Goal: Transaction & Acquisition: Purchase product/service

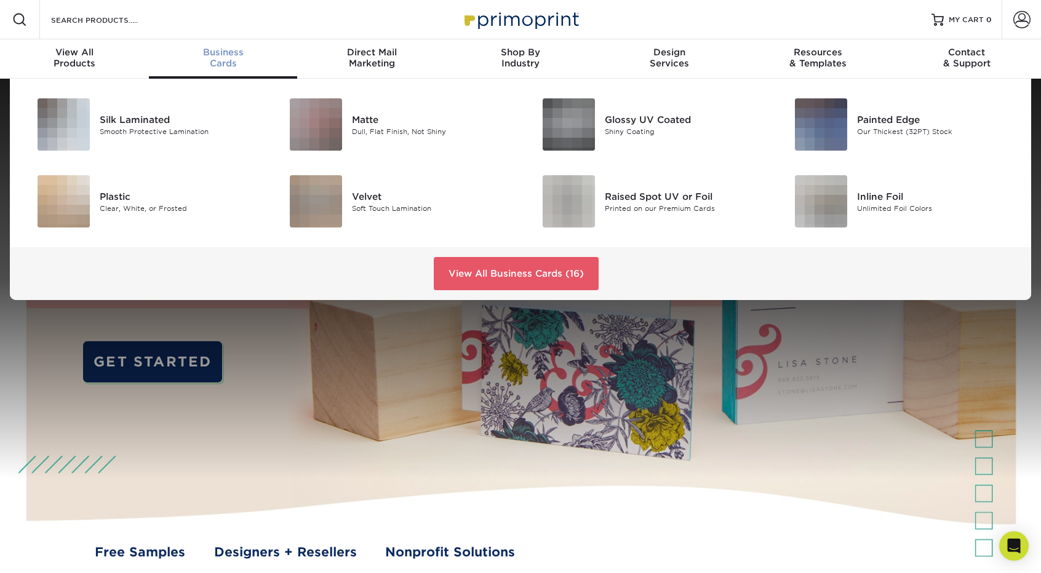
click at [223, 50] on span "Business" at bounding box center [223, 52] width 149 height 11
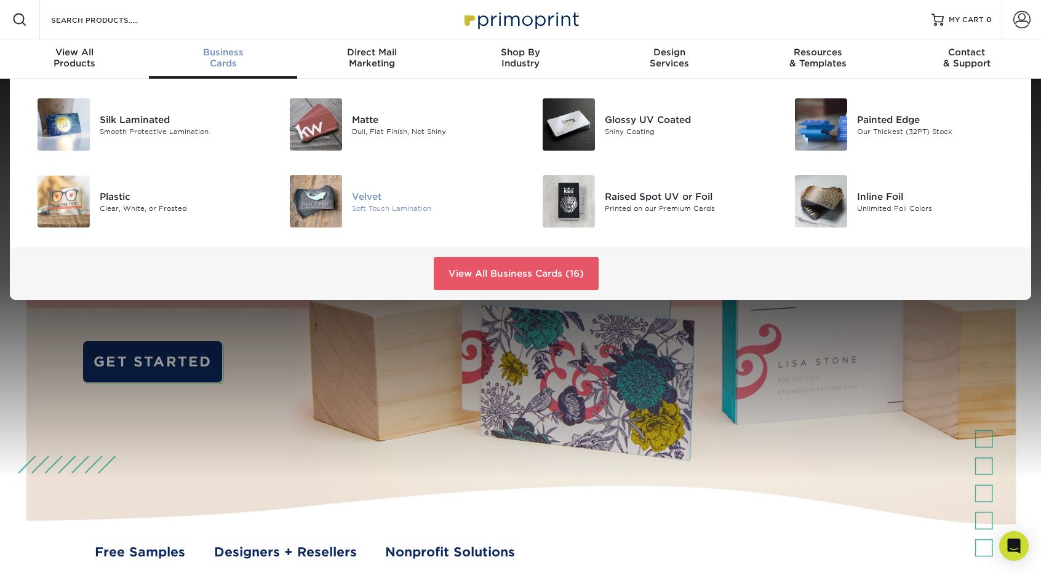
click at [319, 201] on img at bounding box center [316, 201] width 52 height 52
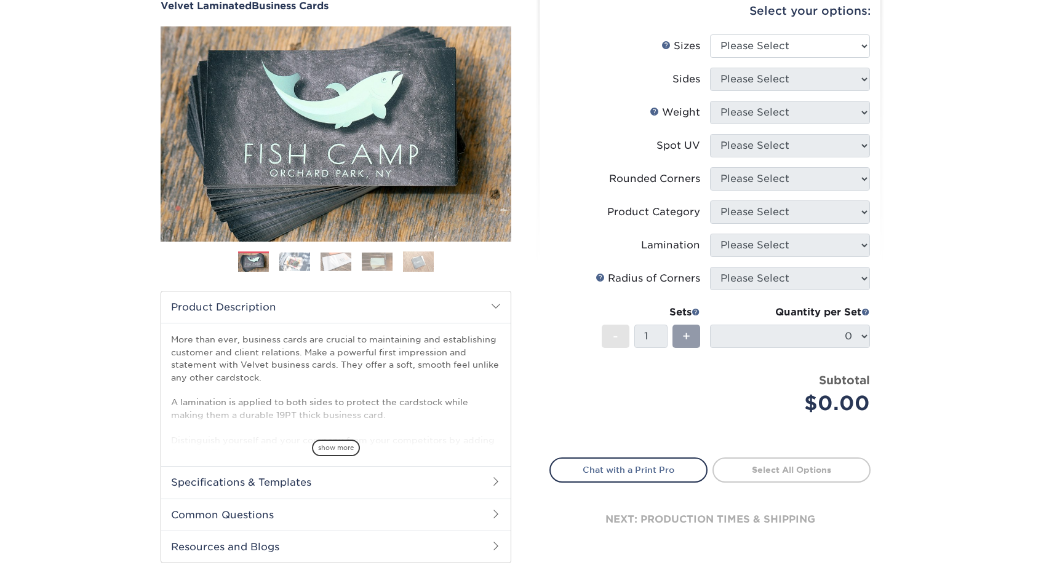
scroll to position [62, 0]
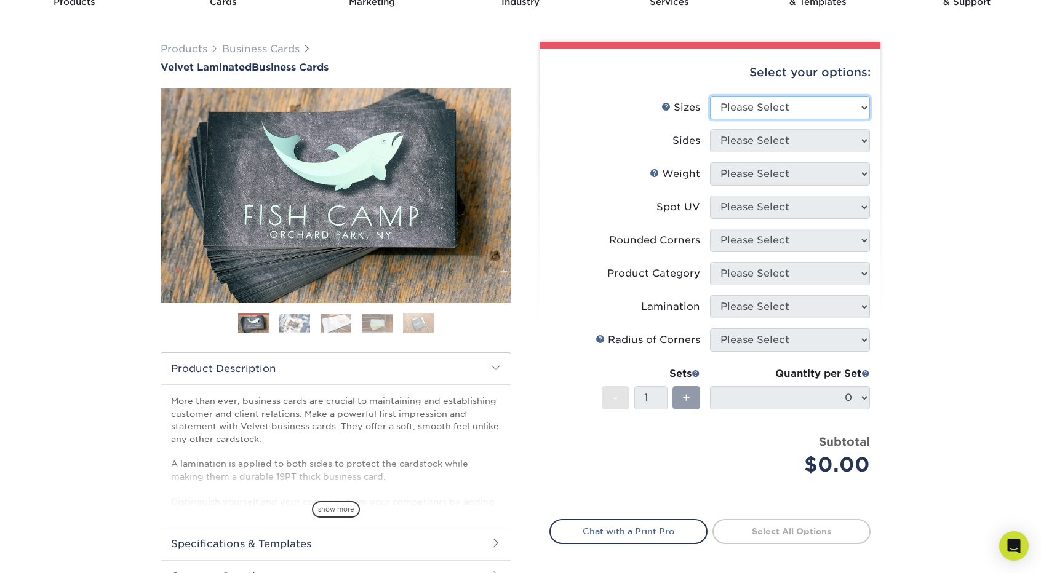
click at [783, 108] on select "Please Select 1.5" x 3.5" - Mini 1.75" x 3.5" - Mini 2" x 2" - Square 2" x 3" -…" at bounding box center [790, 107] width 160 height 23
select select "2.00x3.50"
click at [710, 96] on select "Please Select 1.5" x 3.5" - Mini 1.75" x 3.5" - Mini 2" x 2" - Square 2" x 3" -…" at bounding box center [790, 107] width 160 height 23
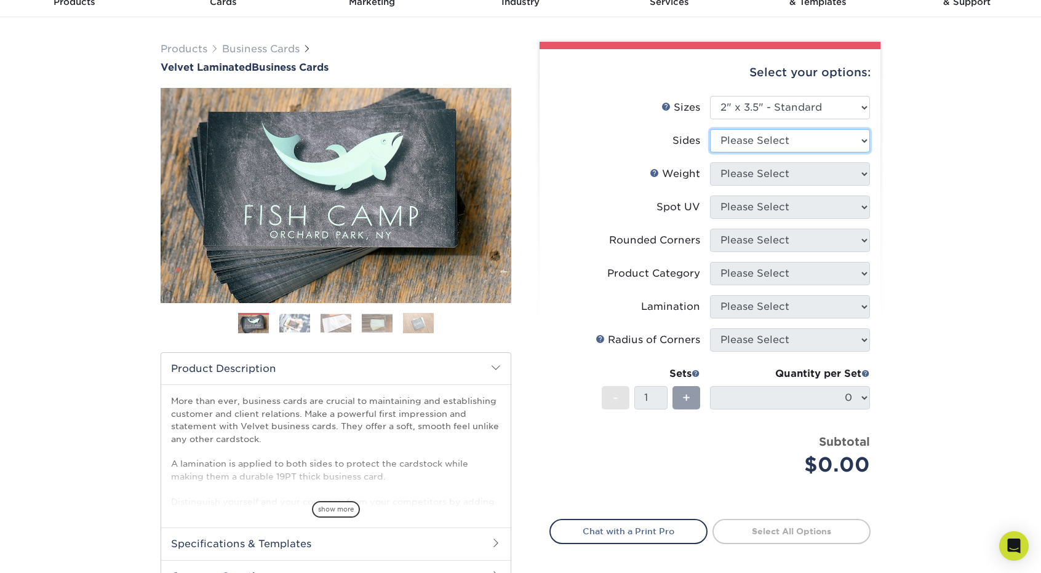
click at [772, 141] on select "Please Select Print Both Sides Print Front Only" at bounding box center [790, 140] width 160 height 23
select select "13abbda7-1d64-4f25-8bb2-c179b224825d"
click at [710, 129] on select "Please Select Print Both Sides Print Front Only" at bounding box center [790, 140] width 160 height 23
click at [763, 177] on select "Please Select 16PT" at bounding box center [790, 173] width 160 height 23
select select "16PT"
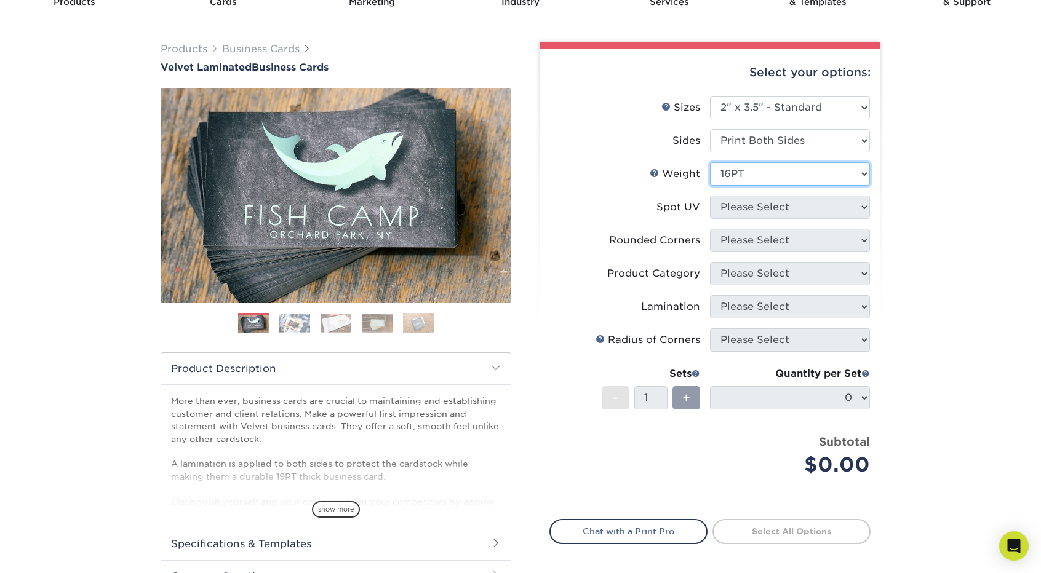
click at [710, 162] on select "Please Select 16PT" at bounding box center [790, 173] width 160 height 23
click at [790, 215] on select "Please Select No Spot UV Front and Back (Both Sides) Front Only Back Only" at bounding box center [790, 207] width 160 height 23
click at [952, 226] on div "Products Business Cards Velvet Laminated Business Cards Previous Next" at bounding box center [520, 345] width 1041 height 657
click at [810, 203] on select "Please Select No Spot UV Front and Back (Both Sides) Front Only Back Only" at bounding box center [790, 207] width 160 height 23
click at [833, 201] on select "Please Select No Spot UV Front and Back (Both Sides) Front Only Back Only" at bounding box center [790, 207] width 160 height 23
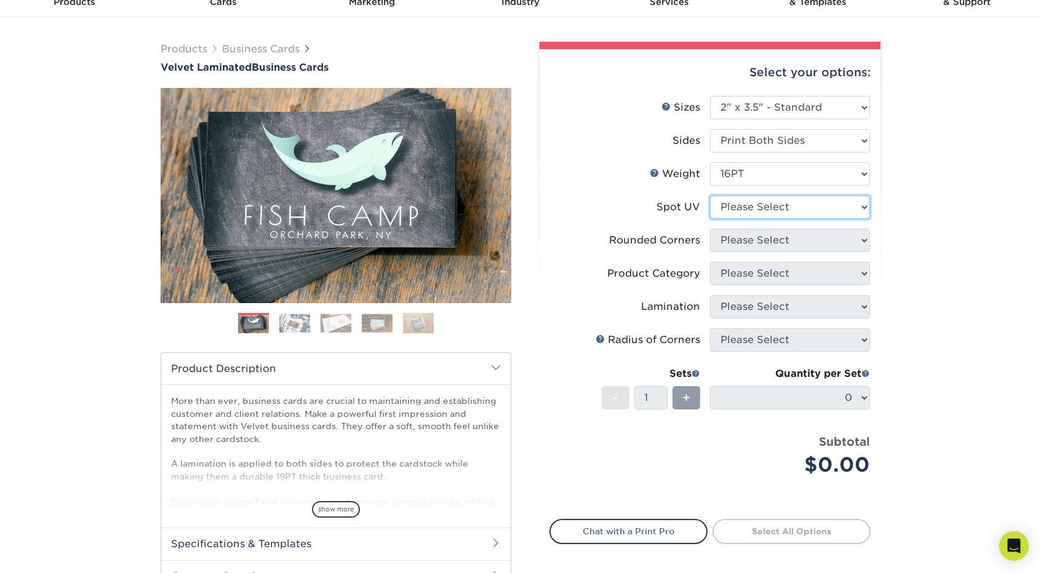
select select "1"
click at [710, 196] on select "Please Select No Spot UV Front and Back (Both Sides) Front Only Back Only" at bounding box center [790, 207] width 160 height 23
click at [771, 241] on select "Please Select Yes - Round 2 Corners Yes - Round 4 Corners No" at bounding box center [790, 240] width 160 height 23
select select "0"
click at [710, 229] on select "Please Select Yes - Round 2 Corners Yes - Round 4 Corners No" at bounding box center [790, 240] width 160 height 23
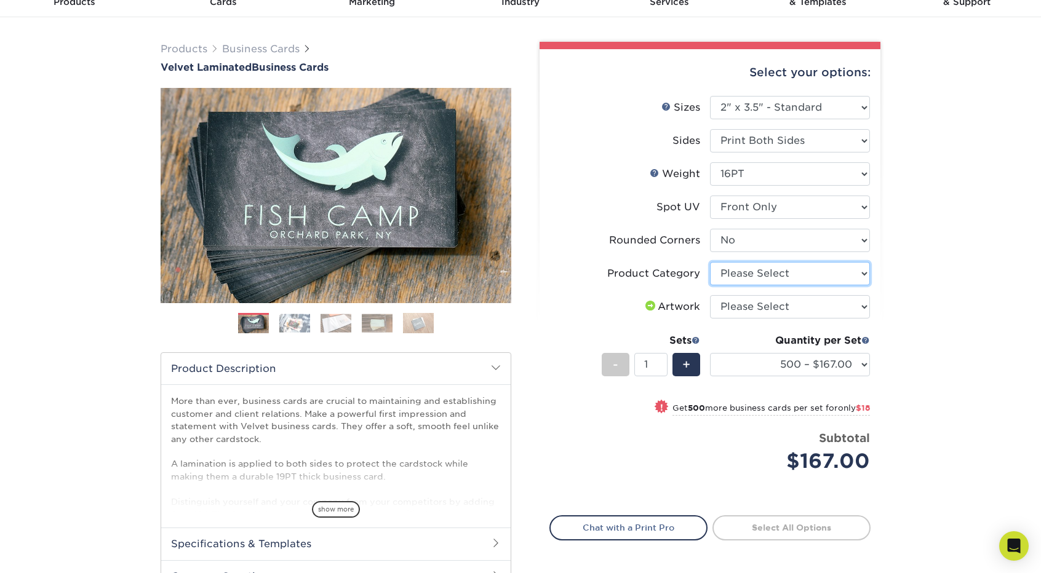
click at [833, 267] on select "Please Select Business Cards" at bounding box center [790, 273] width 160 height 23
select select "3b5148f1-0588-4f88-a218-97bcfdce65c1"
click at [710, 262] on select "Please Select Business Cards" at bounding box center [790, 273] width 160 height 23
click at [813, 311] on select "Please Select I will upload files I need a design - $100" at bounding box center [790, 306] width 160 height 23
select select "upload"
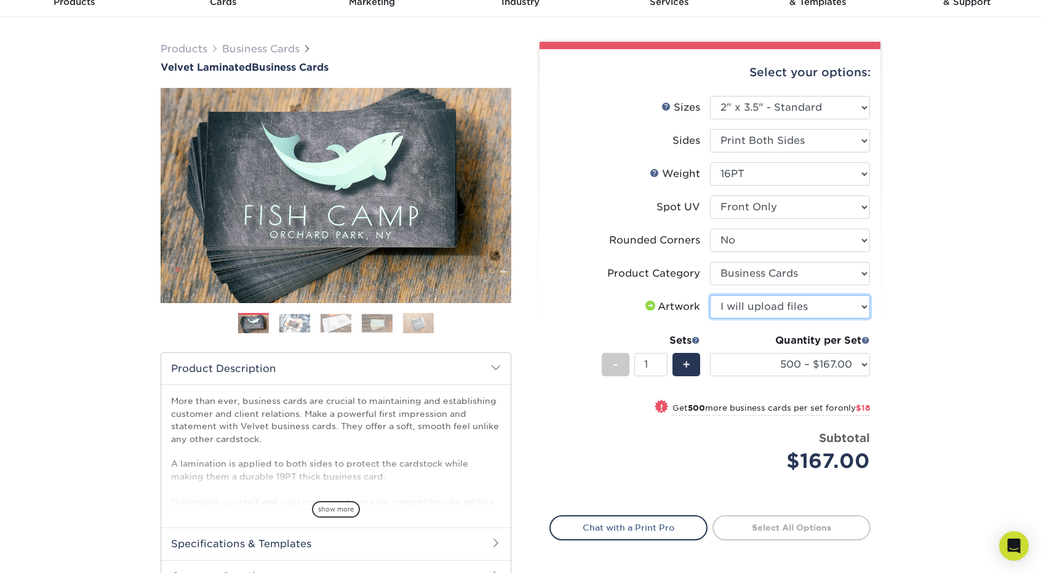
click at [710, 295] on select "Please Select I will upload files I need a design - $100" at bounding box center [790, 306] width 160 height 23
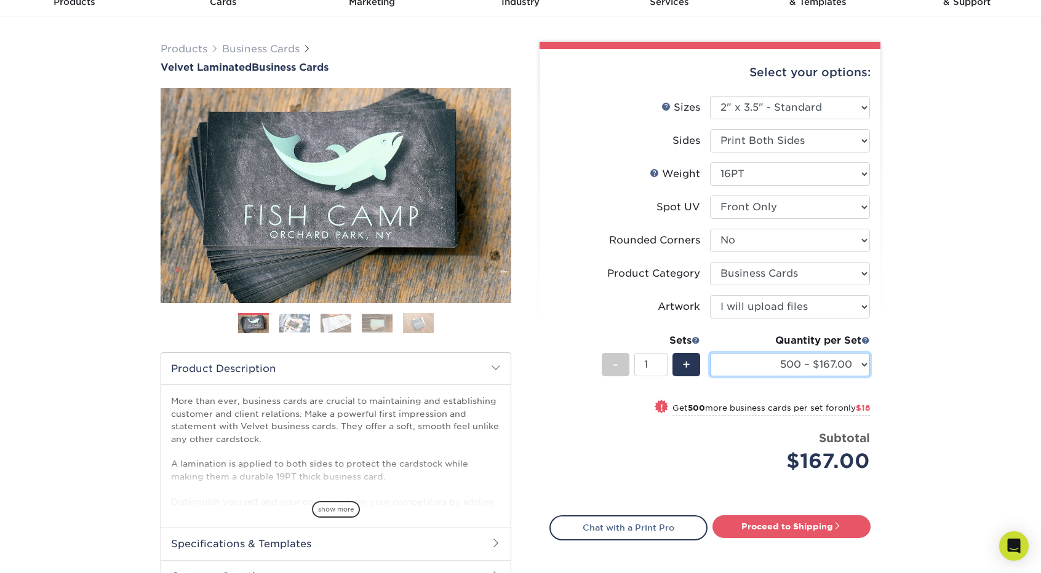
click at [848, 362] on select "500 – $167.00 1000 – $185.00 2500 – $439.00 5000 – $733.00 10000 – $1307.00" at bounding box center [790, 364] width 160 height 23
click at [978, 295] on div "Products Business Cards Velvet Laminated Business Cards Previous Next" at bounding box center [520, 345] width 1041 height 657
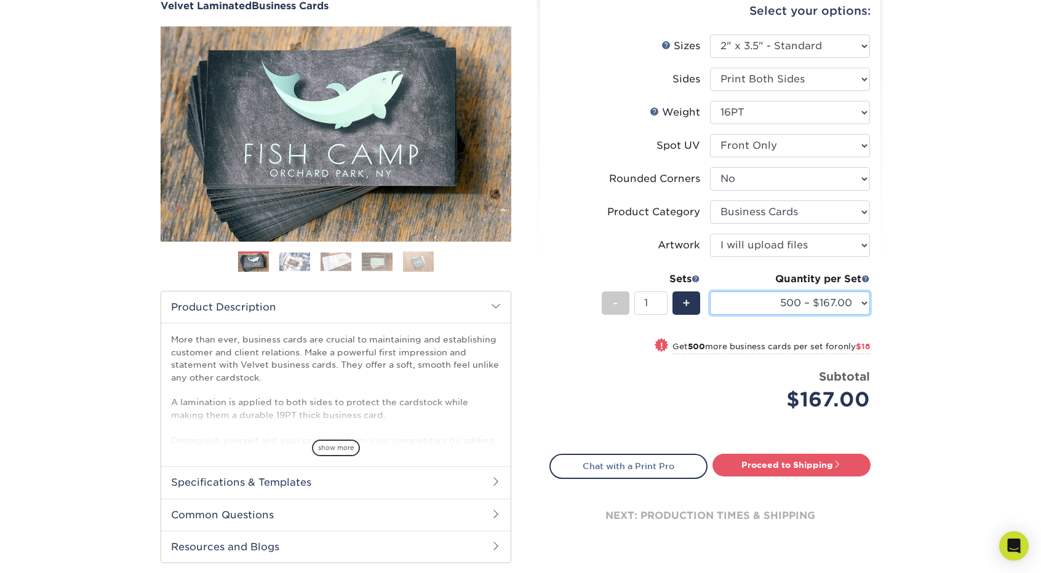
click at [791, 297] on select "500 – $167.00 1000 – $185.00 2500 – $439.00 5000 – $733.00 10000 – $1307.00" at bounding box center [790, 303] width 160 height 23
click at [710, 292] on select "500 – $167.00 1000 – $185.00 2500 – $439.00 5000 – $733.00 10000 – $1307.00" at bounding box center [790, 303] width 160 height 23
click at [935, 179] on div "Products Business Cards Velvet Laminated Business Cards Previous Next" at bounding box center [520, 284] width 1041 height 657
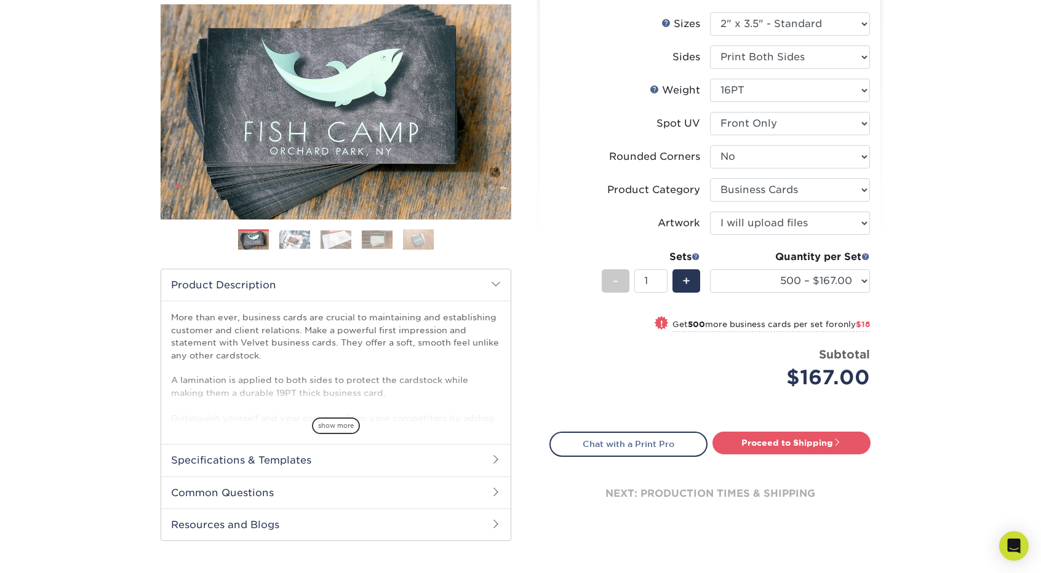
scroll to position [0, 0]
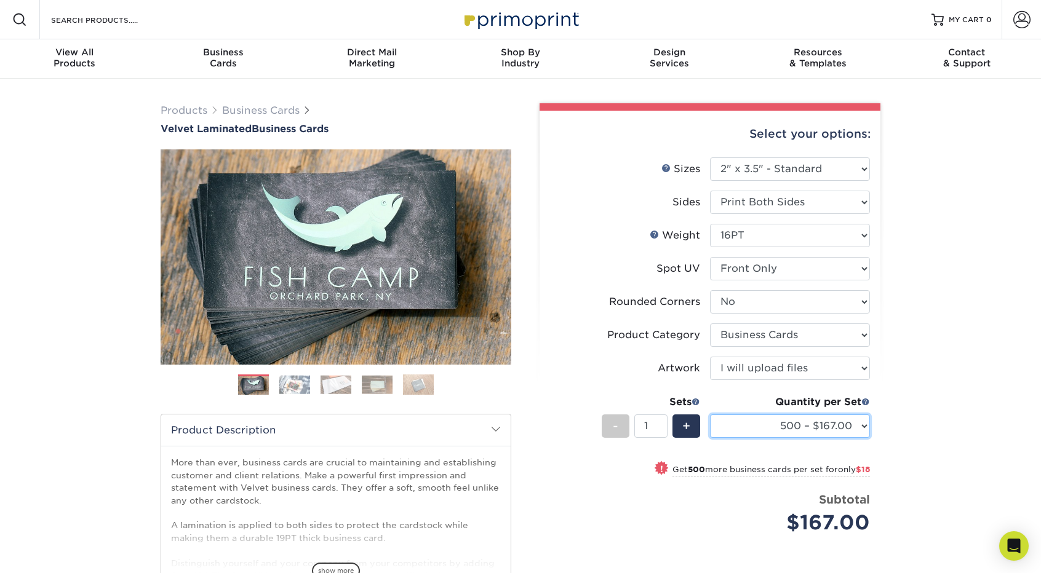
click at [861, 436] on select "500 – $167.00 1000 – $185.00 2500 – $439.00 5000 – $733.00 10000 – $1307.00" at bounding box center [790, 426] width 160 height 23
click at [710, 415] on select "500 – $167.00 1000 – $185.00 2500 – $439.00 5000 – $733.00 10000 – $1307.00" at bounding box center [790, 426] width 160 height 23
click at [955, 298] on div "Products Business Cards Velvet Laminated Business Cards Previous Next" at bounding box center [520, 407] width 1041 height 657
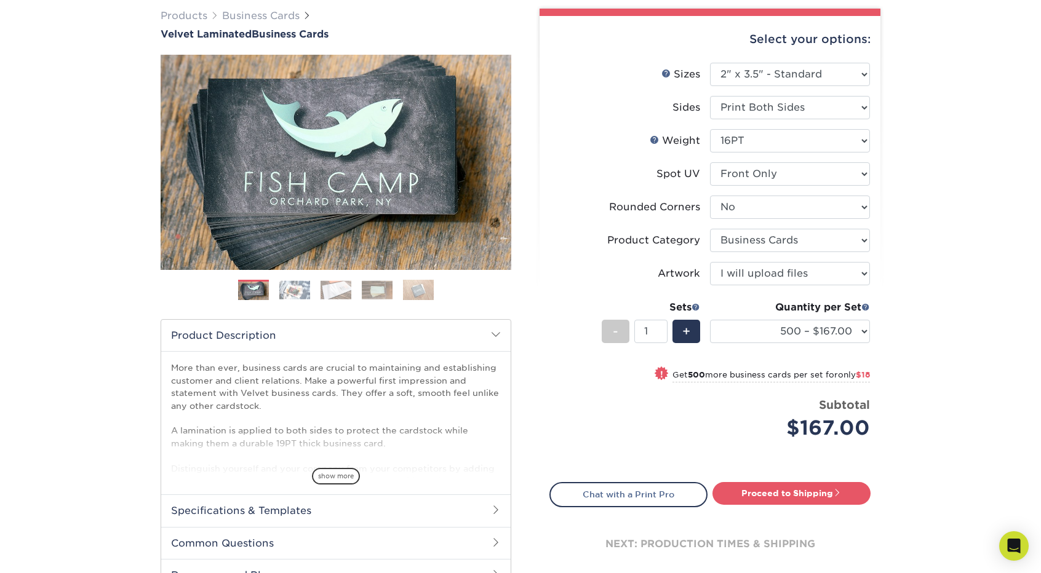
scroll to position [123, 0]
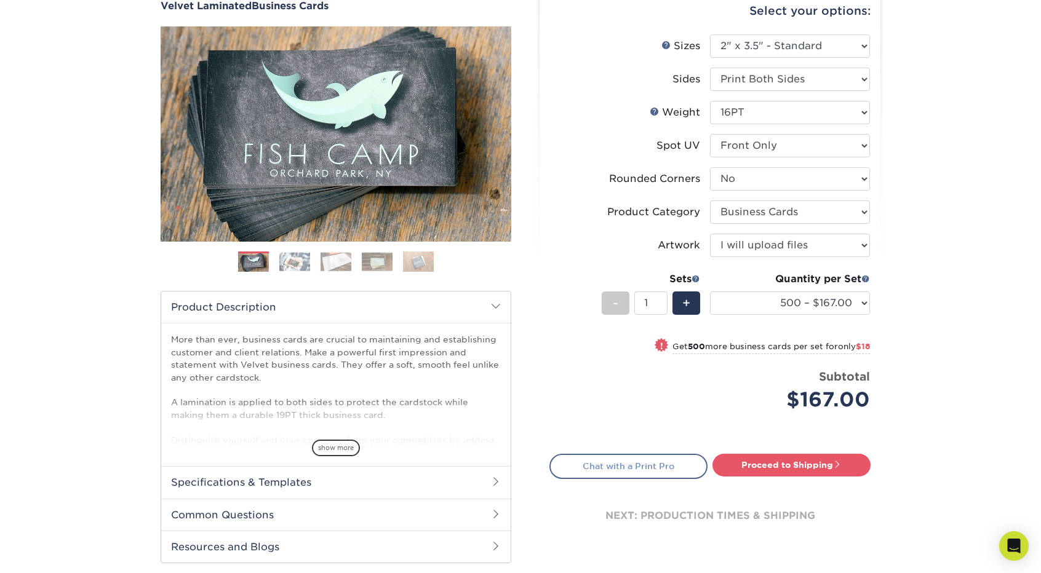
click at [663, 464] on link "Chat with a Print Pro" at bounding box center [628, 466] width 158 height 25
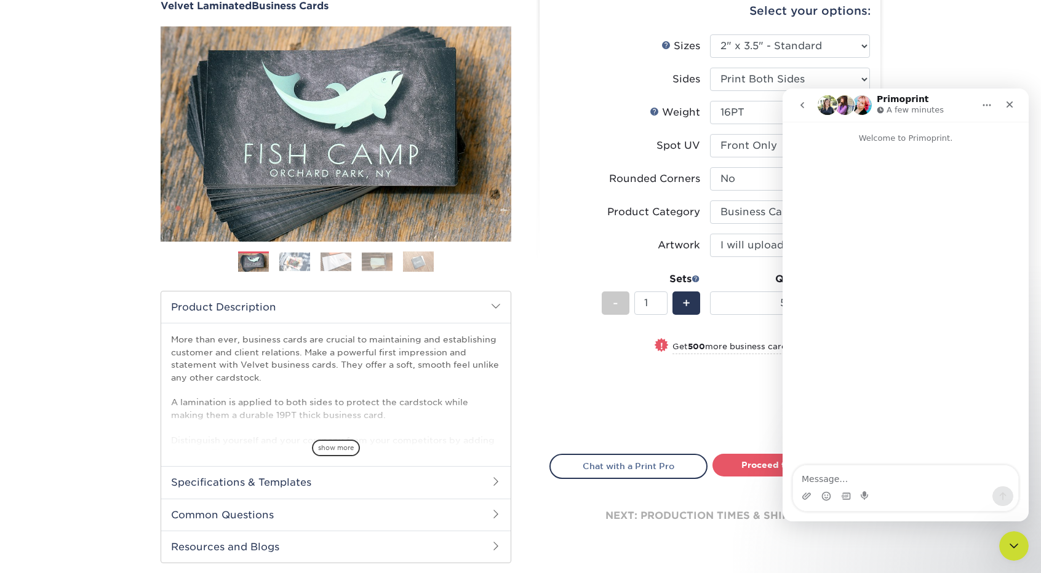
scroll to position [0, 0]
type textarea "Hi, can I order 100 business cards, I don't need 500"
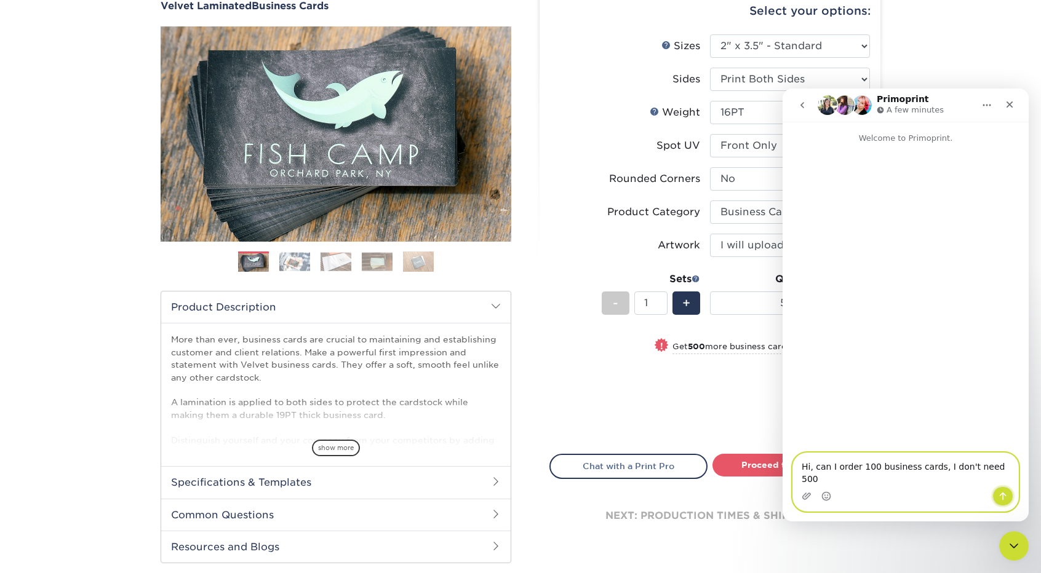
click at [1004, 496] on icon "Send a message…" at bounding box center [1003, 497] width 10 height 10
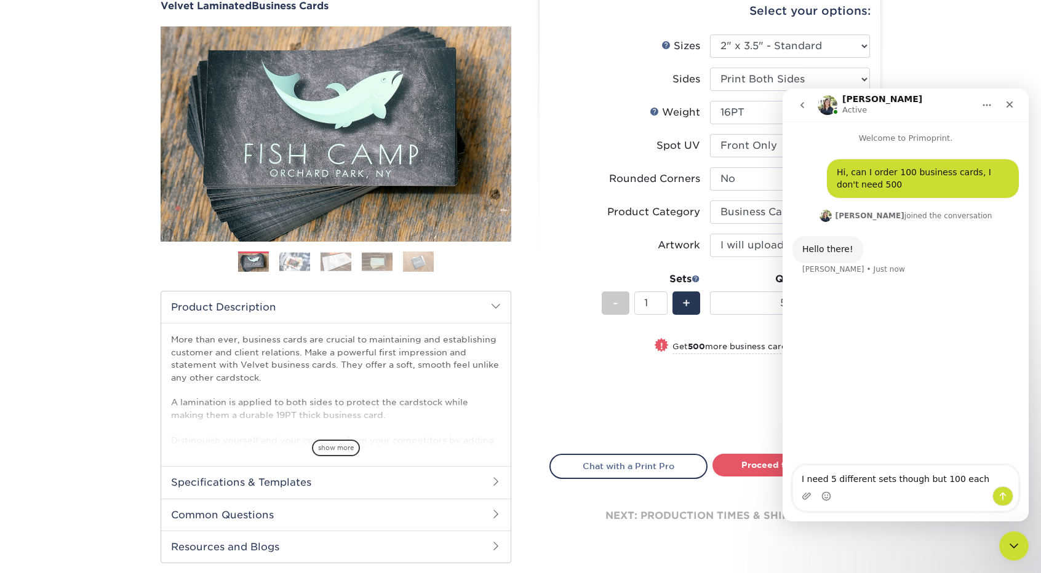
click at [833, 481] on textarea "I need 5 different sets though but 100 each" at bounding box center [905, 476] width 225 height 21
click at [830, 481] on textarea "I need 5 different sets though but 100 each" at bounding box center [905, 476] width 225 height 21
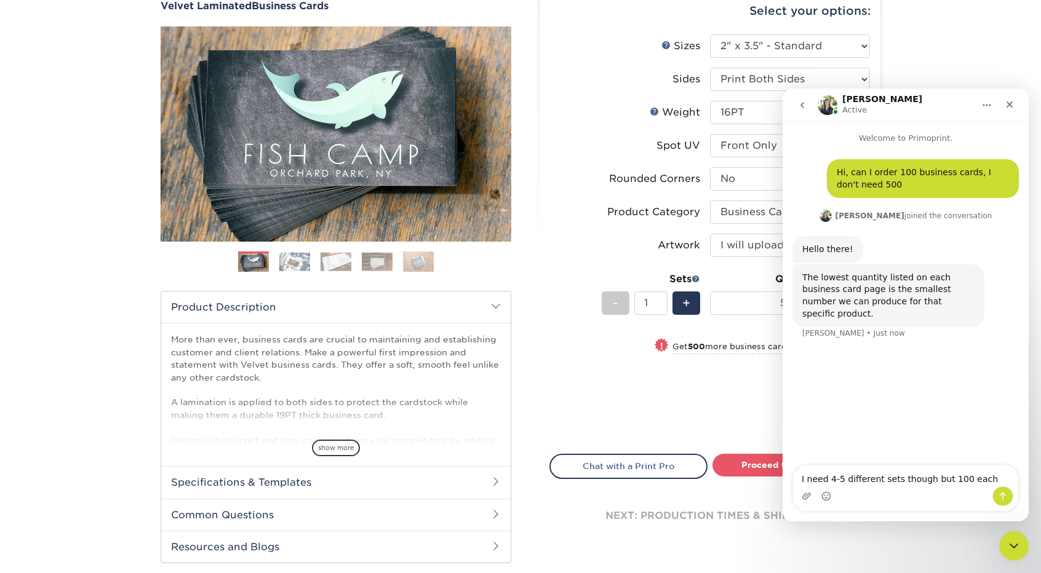
type textarea "I need 4-5 different sets though but 100 each"
click at [1002, 491] on button "Send a message…" at bounding box center [1003, 497] width 21 height 20
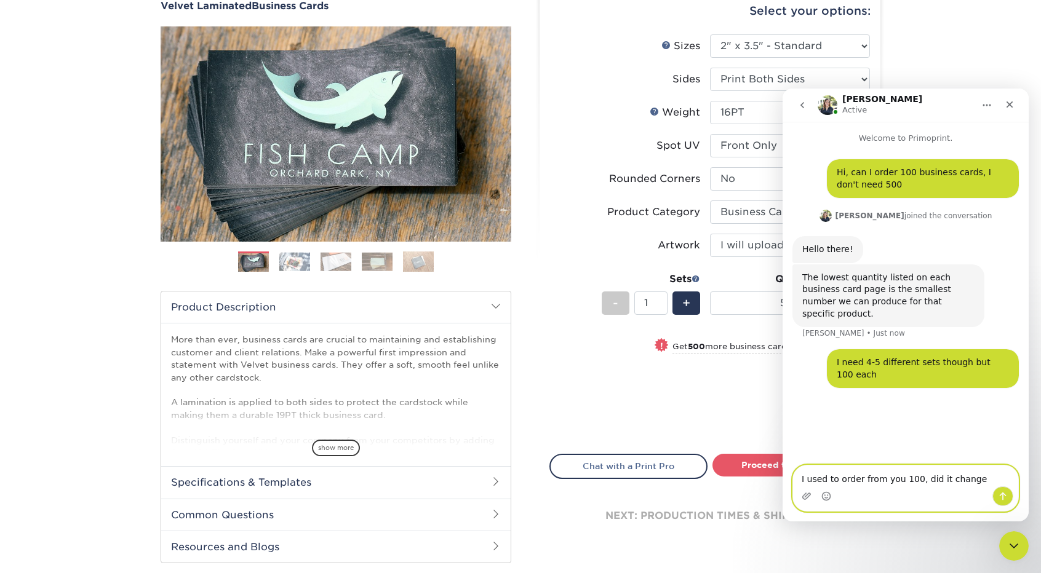
type textarea "I used to order from you 100, did it change?"
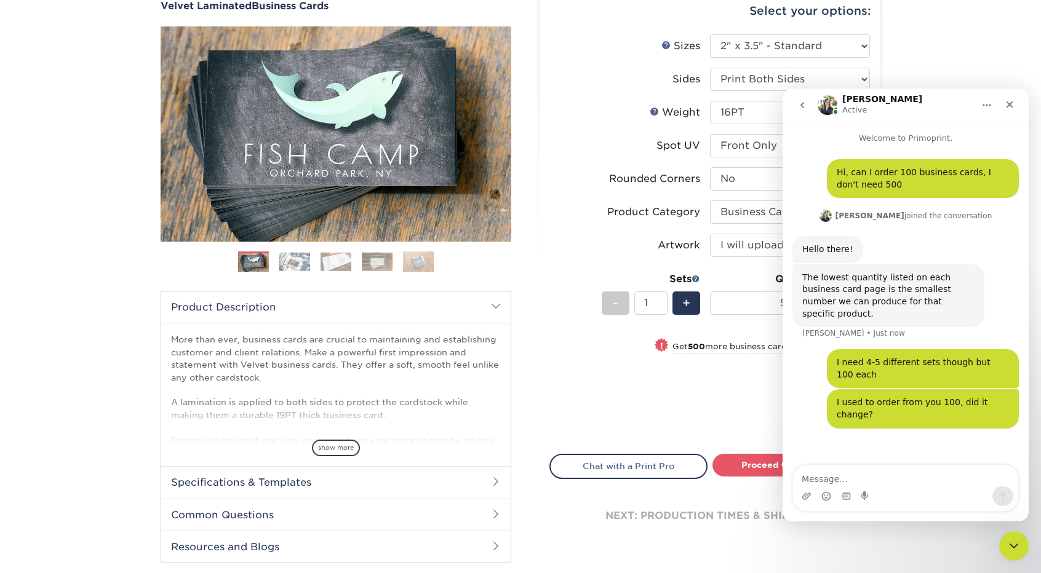
click at [554, 245] on label "Artwork" at bounding box center [630, 245] width 160 height 23
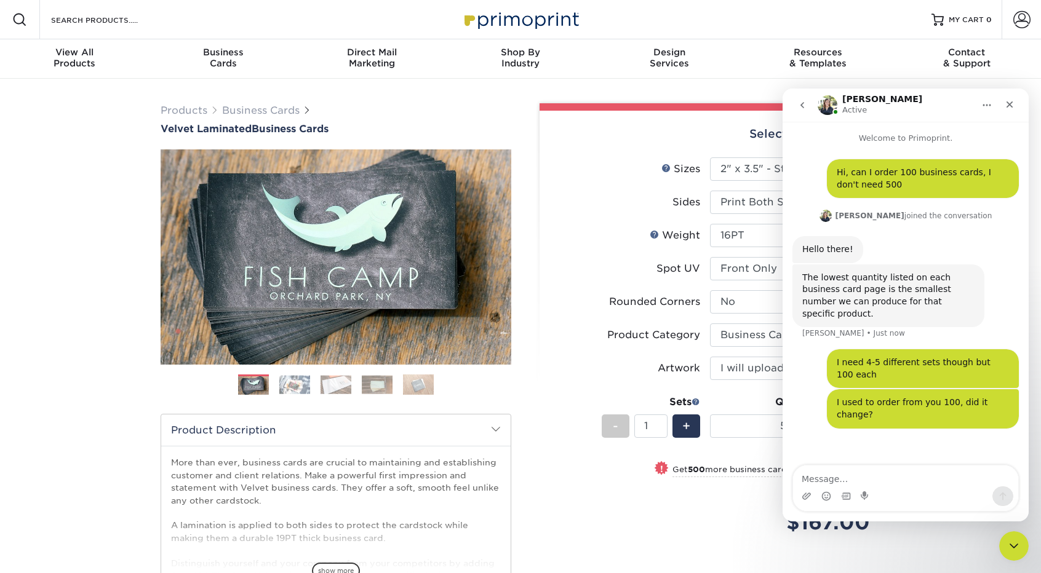
click at [597, 194] on label "Sides" at bounding box center [630, 202] width 160 height 23
click at [989, 97] on button "Home" at bounding box center [986, 105] width 23 height 23
click at [586, 224] on label "Weight Help Weight" at bounding box center [630, 235] width 160 height 23
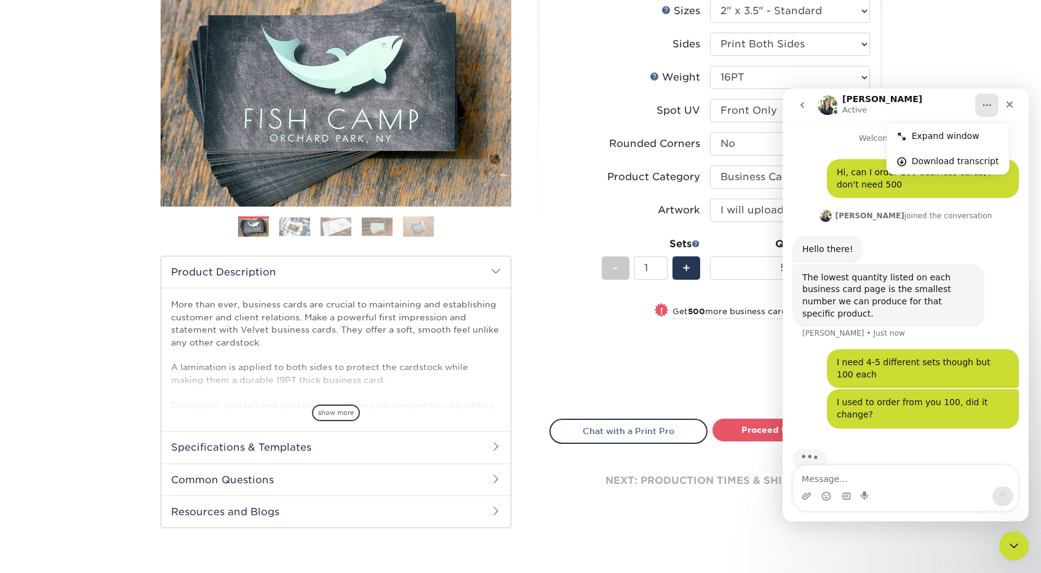
scroll to position [185, 0]
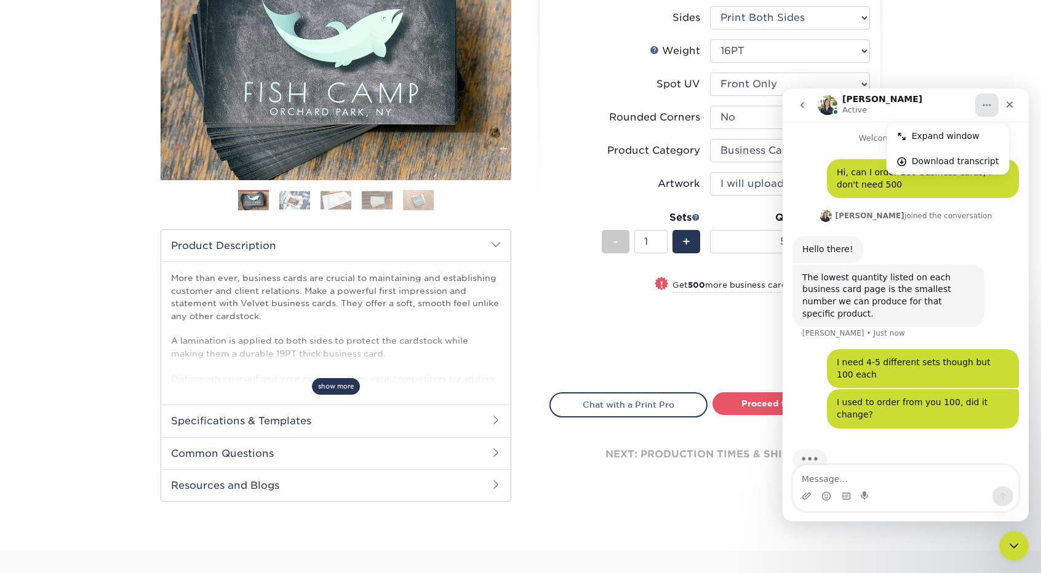
click at [326, 385] on span "show more" at bounding box center [336, 386] width 48 height 17
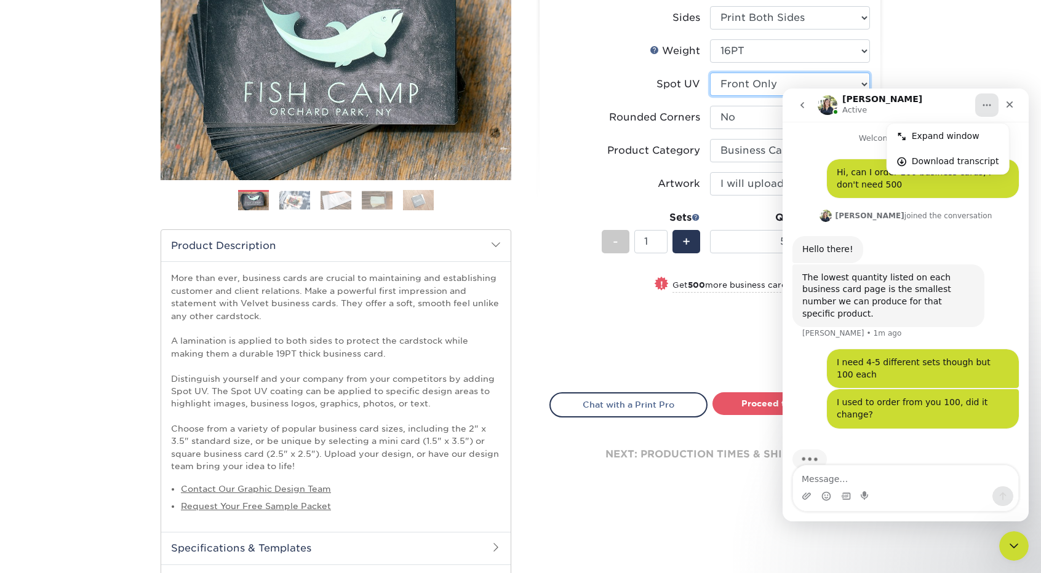
click at [727, 89] on select "Please Select No Spot UV Front and Back (Both Sides) Front Only Back Only" at bounding box center [790, 84] width 160 height 23
select select "0"
click at [710, 73] on select "Please Select No Spot UV Front and Back (Both Sides) Front Only Back Only" at bounding box center [790, 84] width 160 height 23
select select "-1"
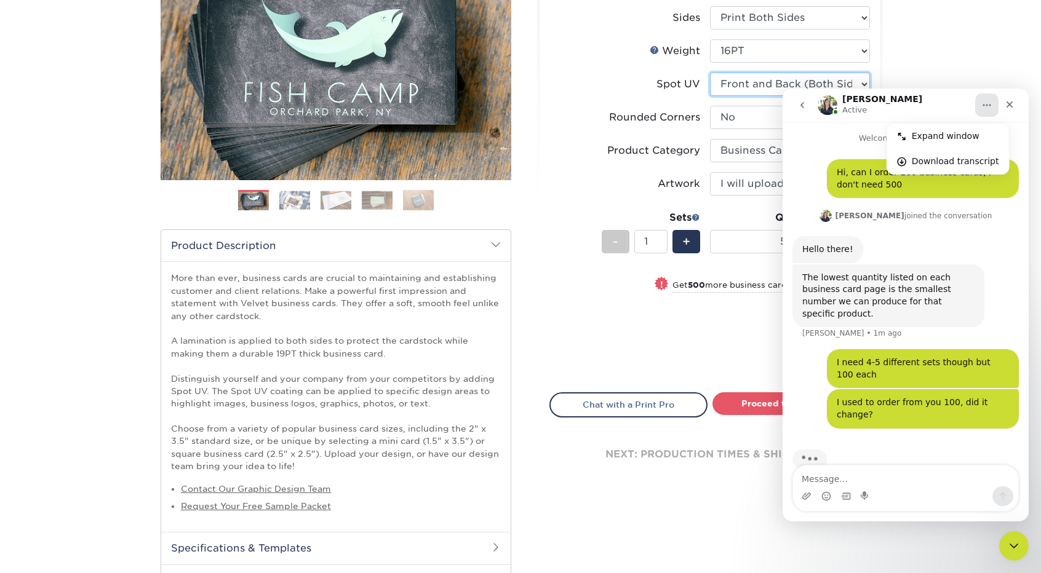
select select
select select "-1"
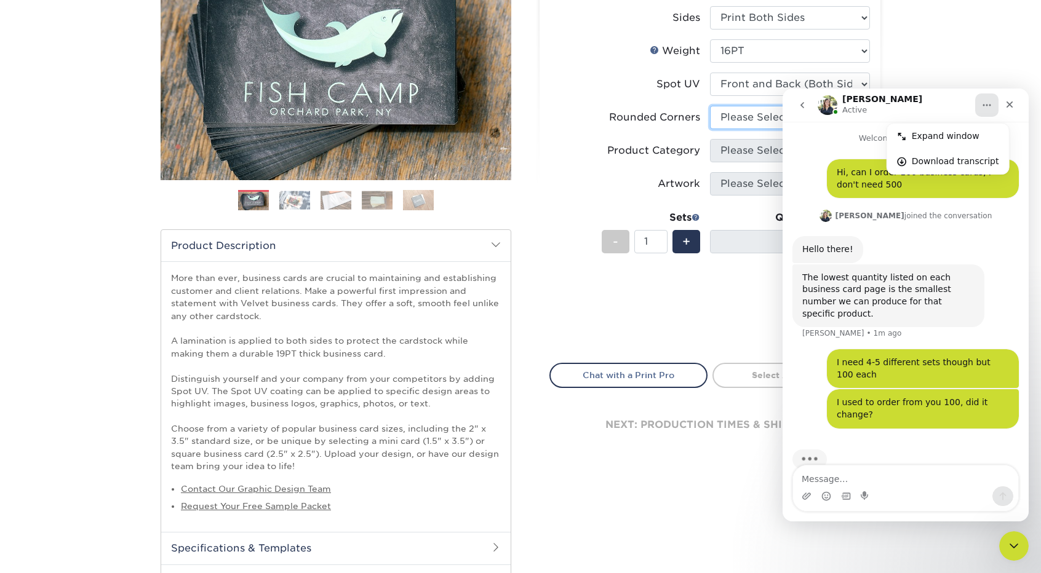
click at [732, 115] on select "Please Select Yes - Round 2 Corners Yes - Round 4 Corners No" at bounding box center [790, 117] width 160 height 23
select select "0"
click at [710, 106] on select "Please Select Yes - Round 2 Corners Yes - Round 4 Corners No" at bounding box center [790, 117] width 160 height 23
select select "-1"
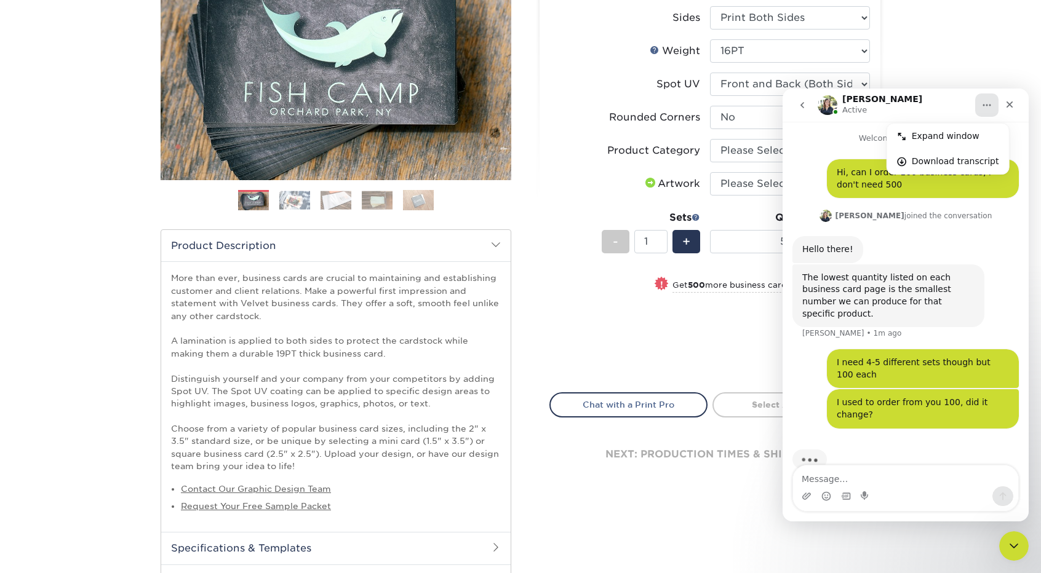
drag, startPoint x: 947, startPoint y: 99, endPoint x: 946, endPoint y: 118, distance: 18.5
click at [946, 118] on nav "Irene Active Expand window Download transcript" at bounding box center [906, 105] width 246 height 33
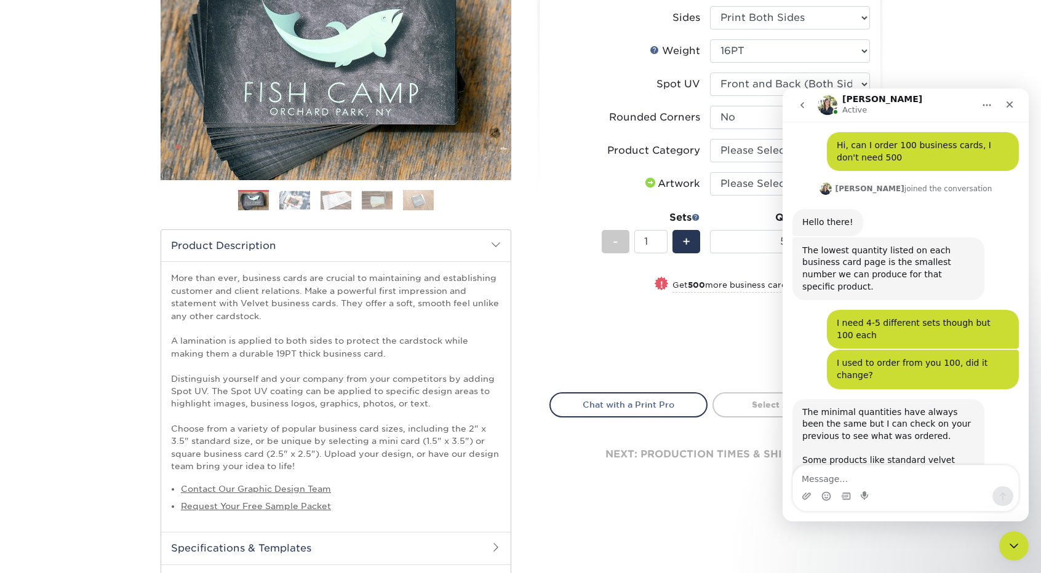
scroll to position [0, 0]
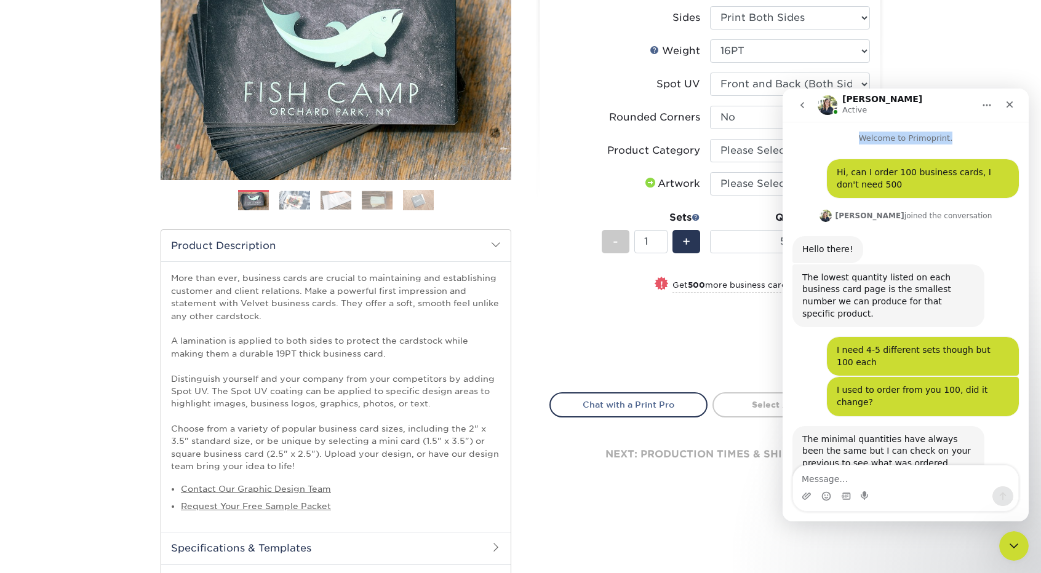
drag, startPoint x: 943, startPoint y: 96, endPoint x: 948, endPoint y: 122, distance: 26.3
click at [948, 122] on div "Irene Active Welcome to Primoprint. Hi, can I order 100 business cards, I don't…" at bounding box center [906, 305] width 246 height 433
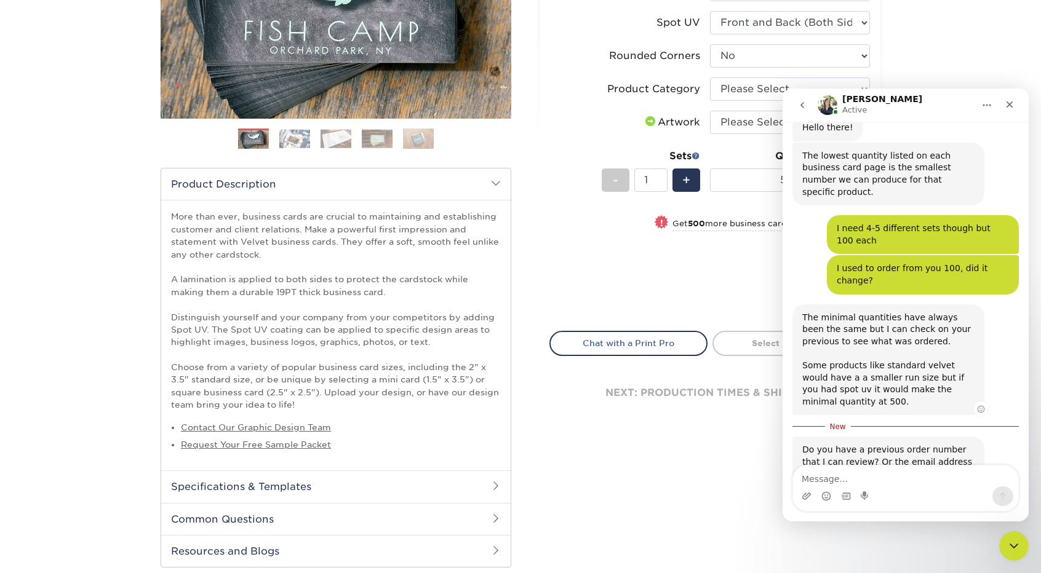
scroll to position [133, 0]
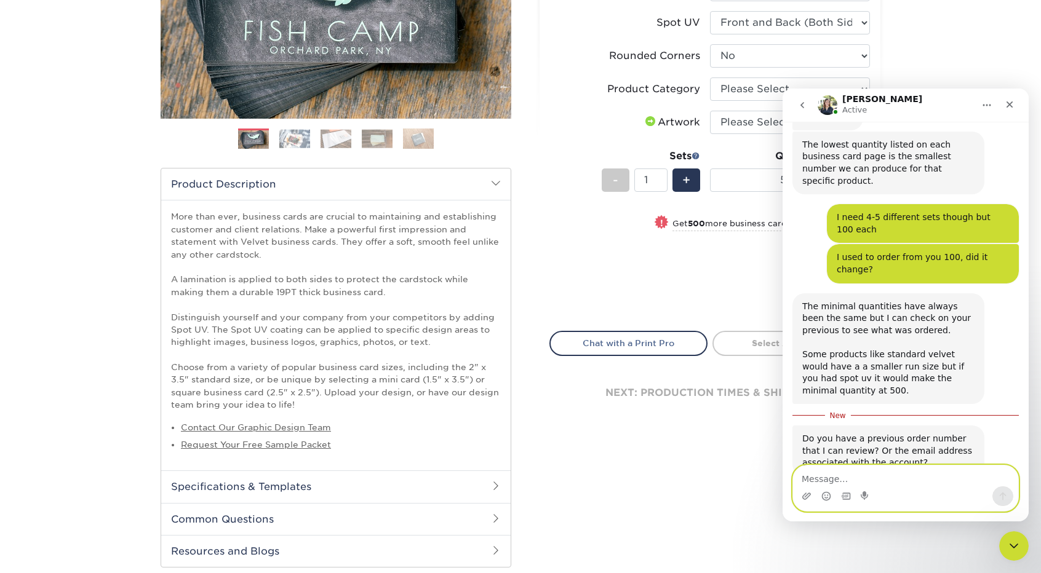
click at [885, 482] on textarea "Message…" at bounding box center [905, 476] width 225 height 21
type textarea "21510-22118-21146"
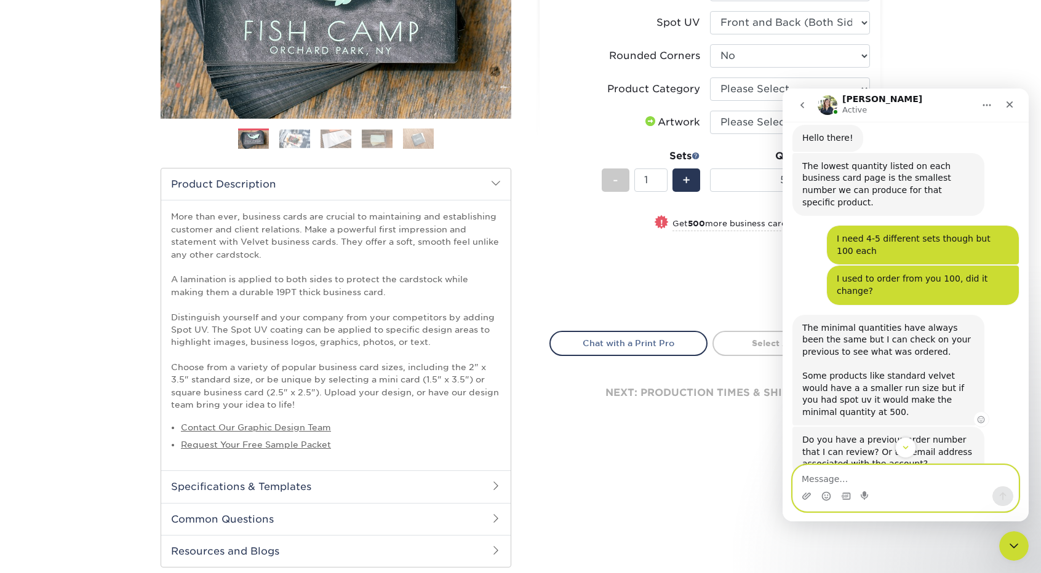
scroll to position [186, 0]
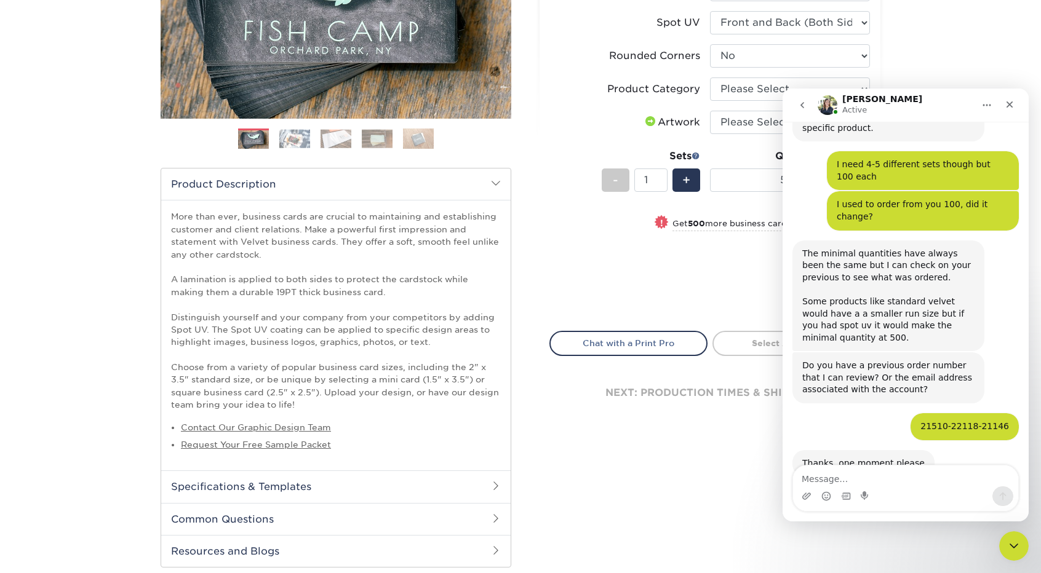
click at [707, 260] on div "Price per set $167.00" at bounding box center [630, 269] width 160 height 47
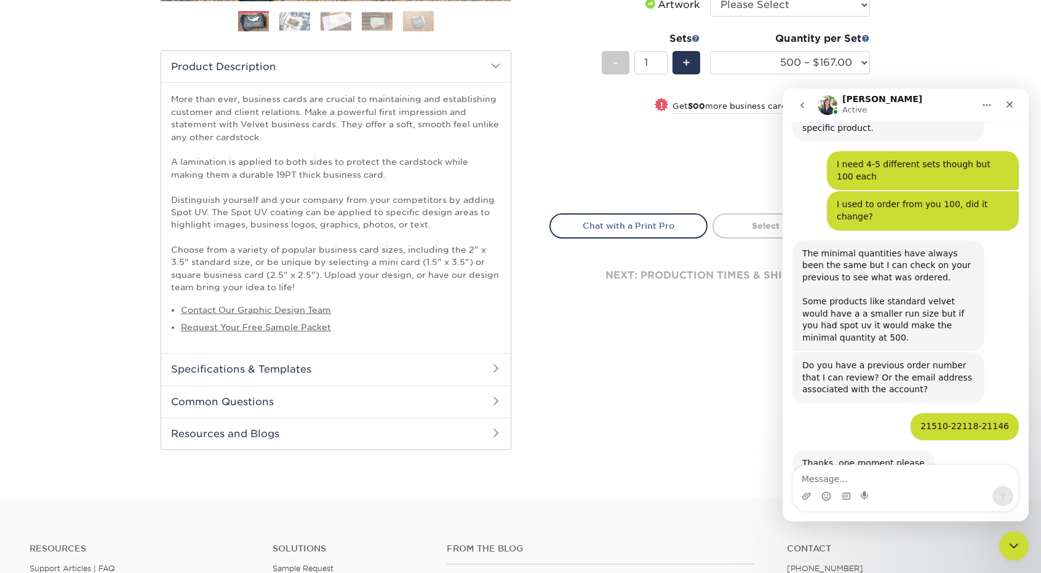
scroll to position [369, 0]
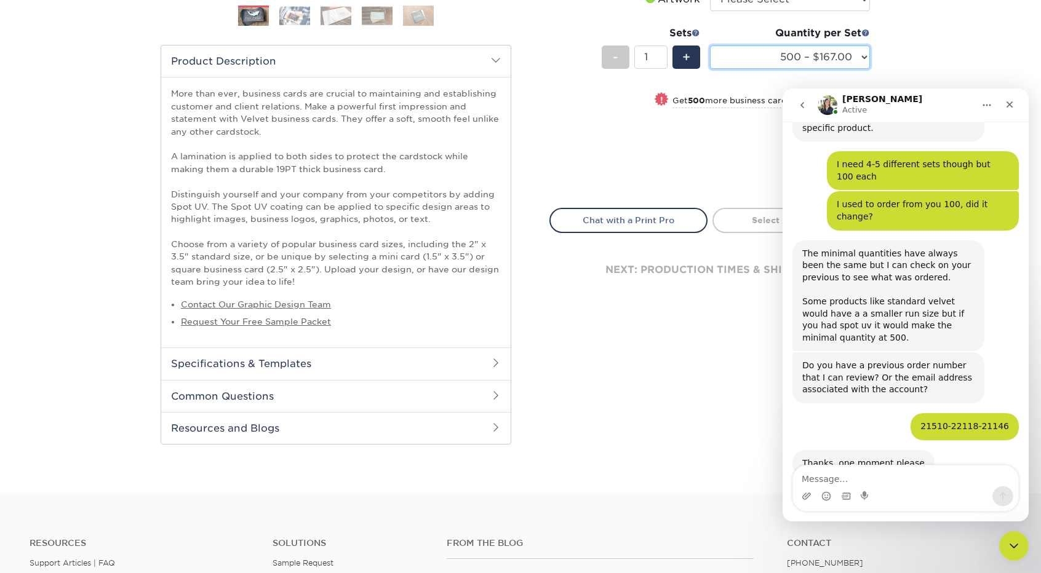
click at [770, 58] on select "500 – $167.00 1000 – $185.00 2500 – $439.00 5000 – $733.00 10000 – $1307.00" at bounding box center [790, 57] width 160 height 23
click at [646, 149] on div "Price per set $167.00" at bounding box center [630, 145] width 160 height 47
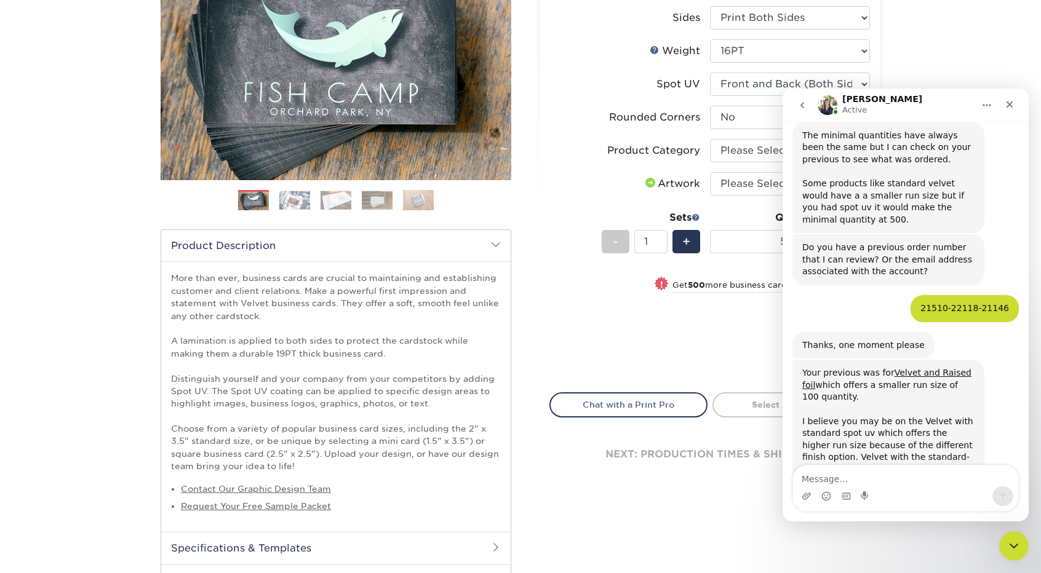
scroll to position [311, 0]
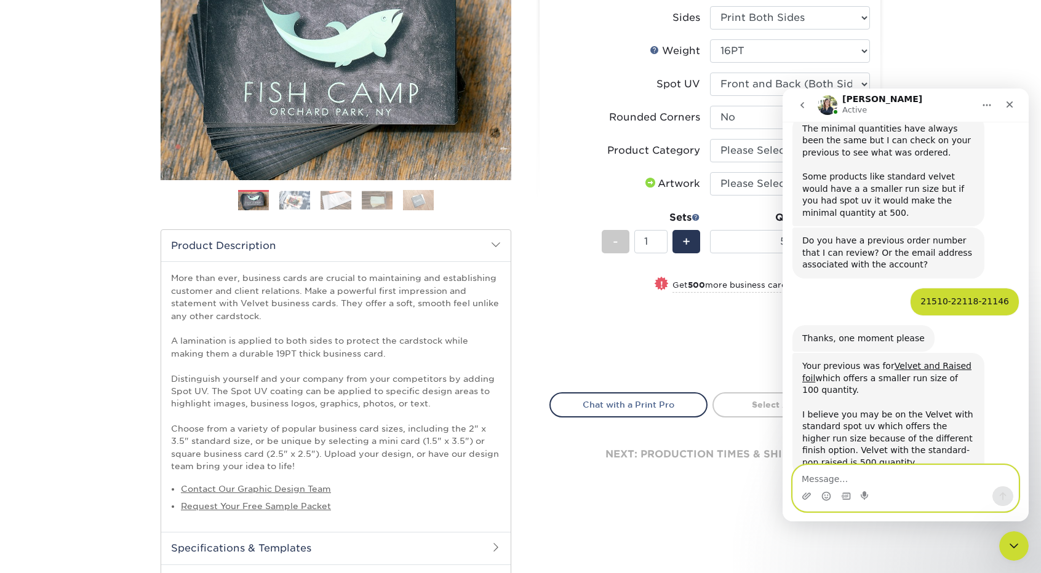
click at [877, 479] on textarea "Message…" at bounding box center [905, 476] width 225 height 21
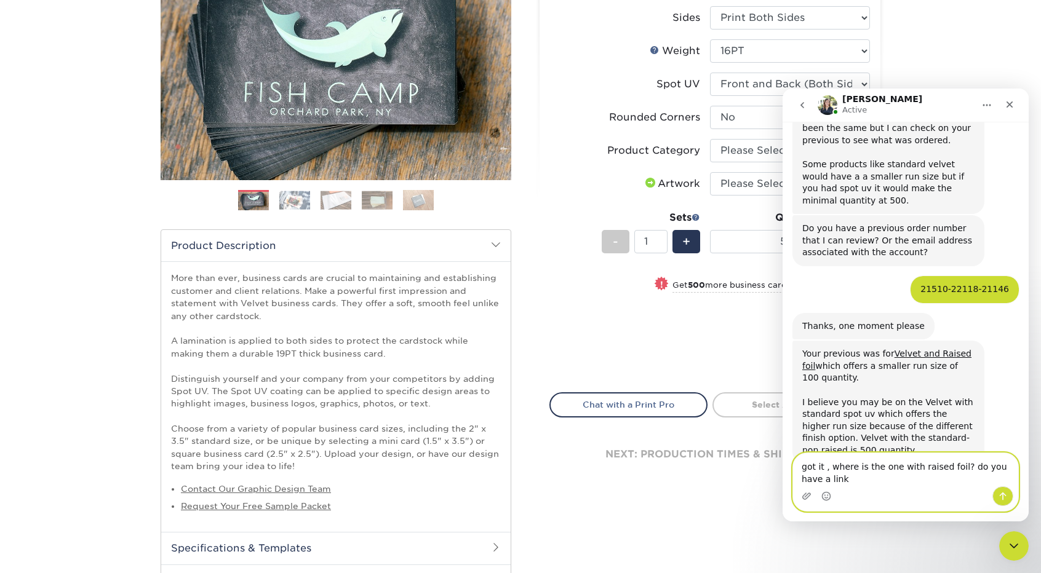
type textarea "got it , where is the one with raised foil? do you have a link?"
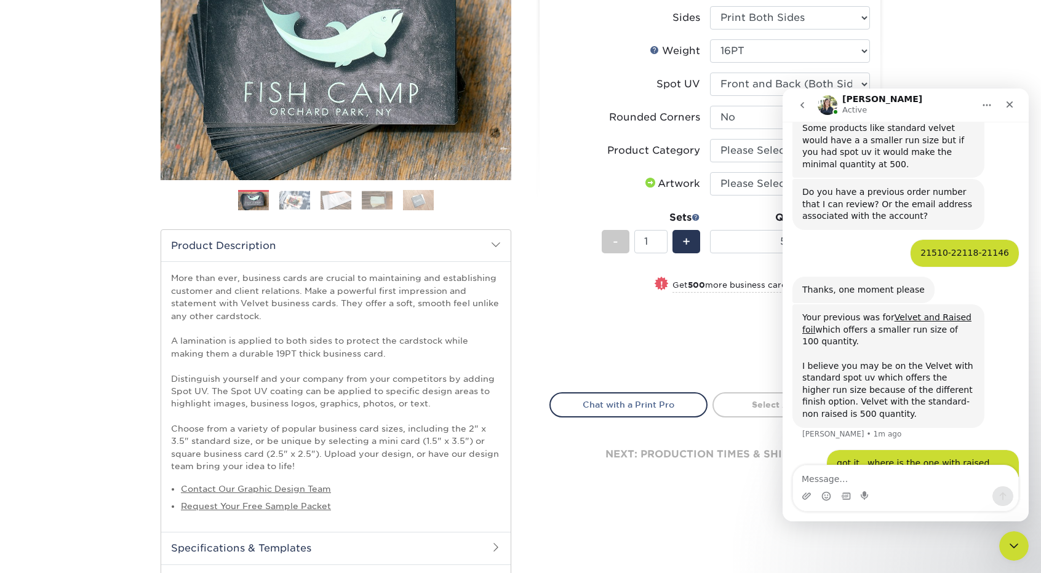
click at [584, 154] on label "Product Category" at bounding box center [630, 150] width 160 height 23
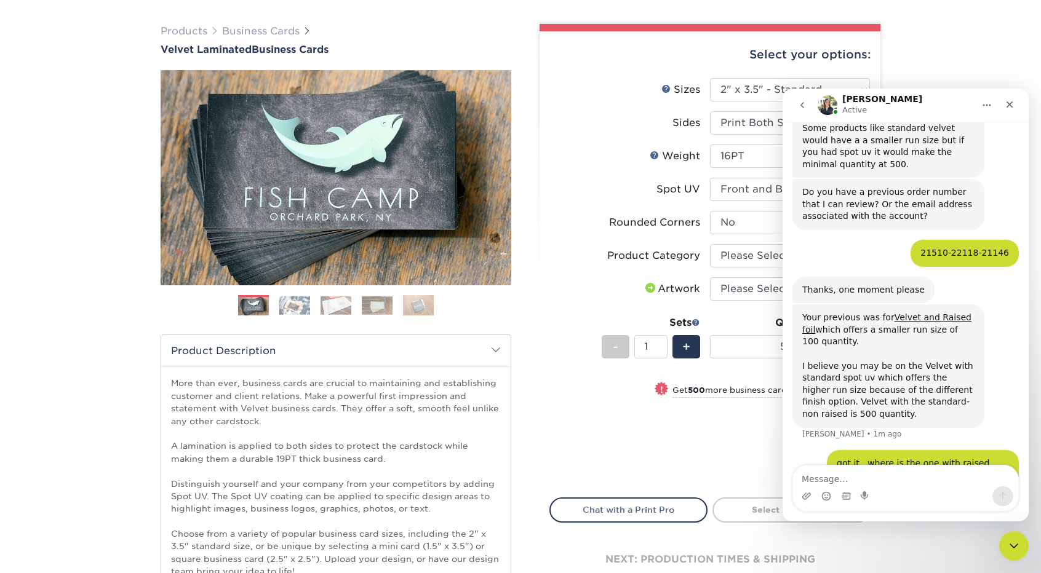
scroll to position [0, 0]
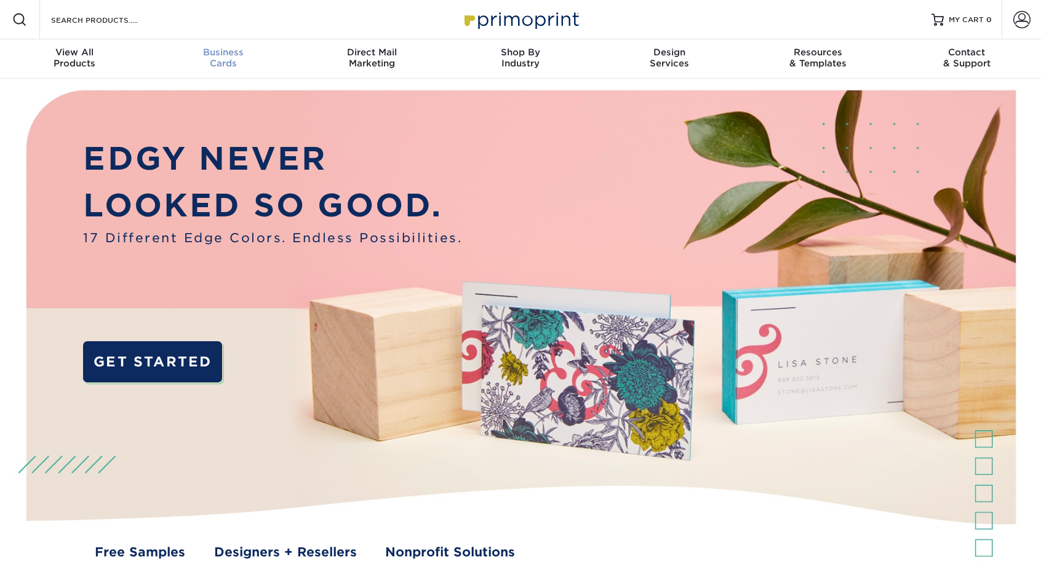
click at [226, 60] on div "Business Cards" at bounding box center [223, 58] width 149 height 22
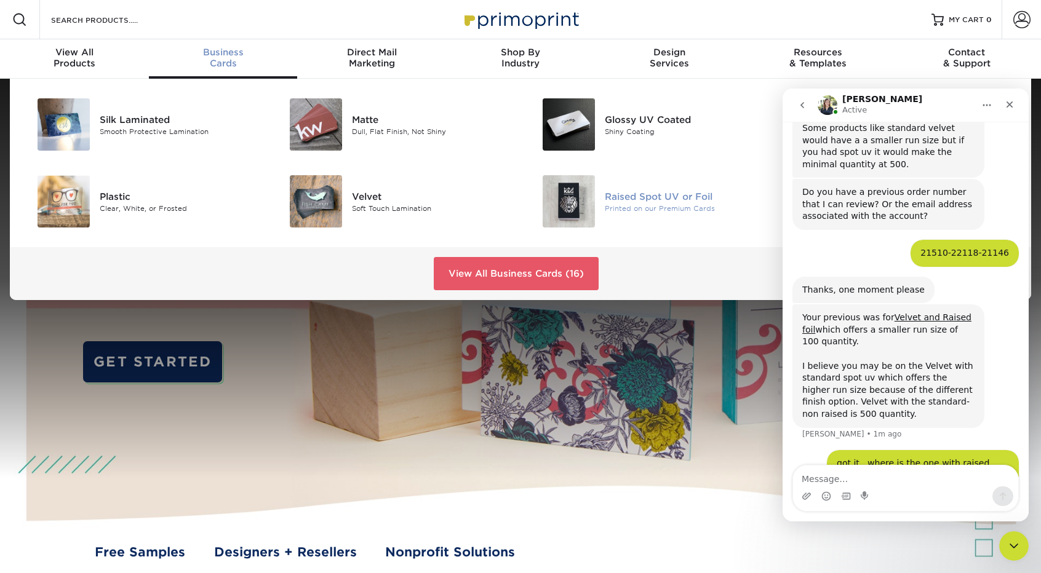
scroll to position [407, 0]
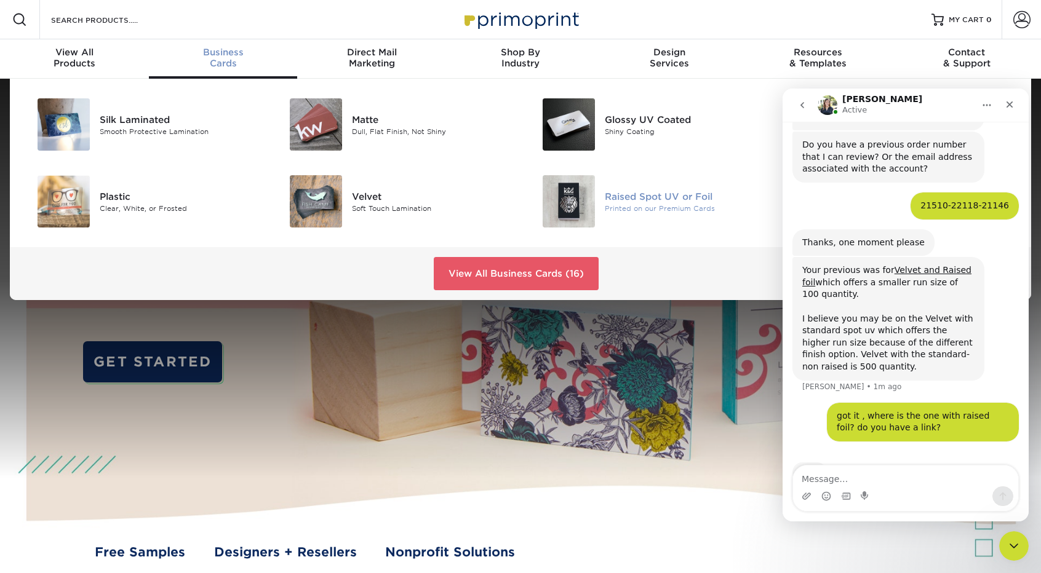
click at [568, 198] on img at bounding box center [569, 201] width 52 height 52
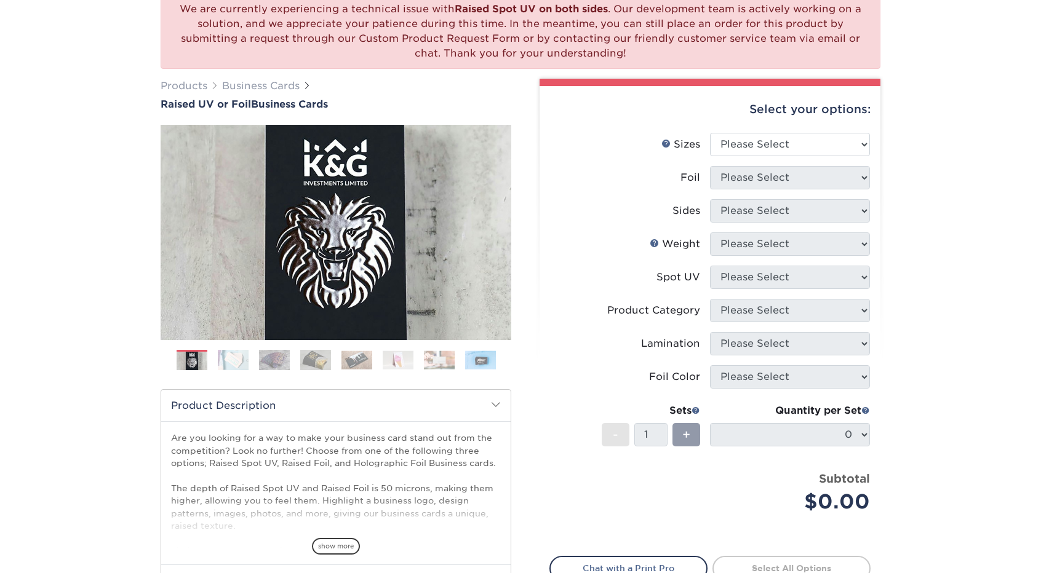
scroll to position [123, 0]
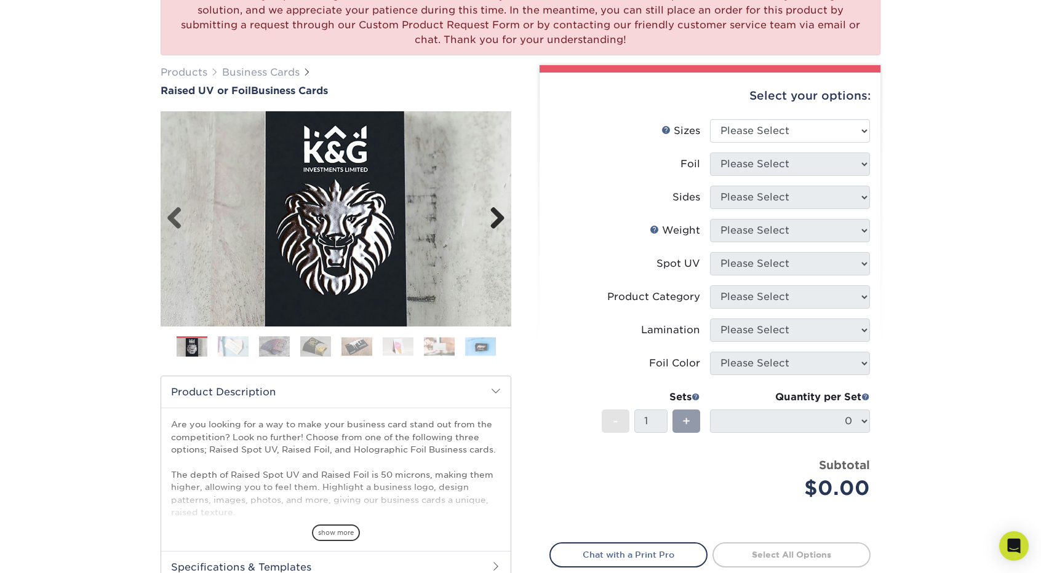
click at [498, 216] on link "Next" at bounding box center [493, 219] width 25 height 25
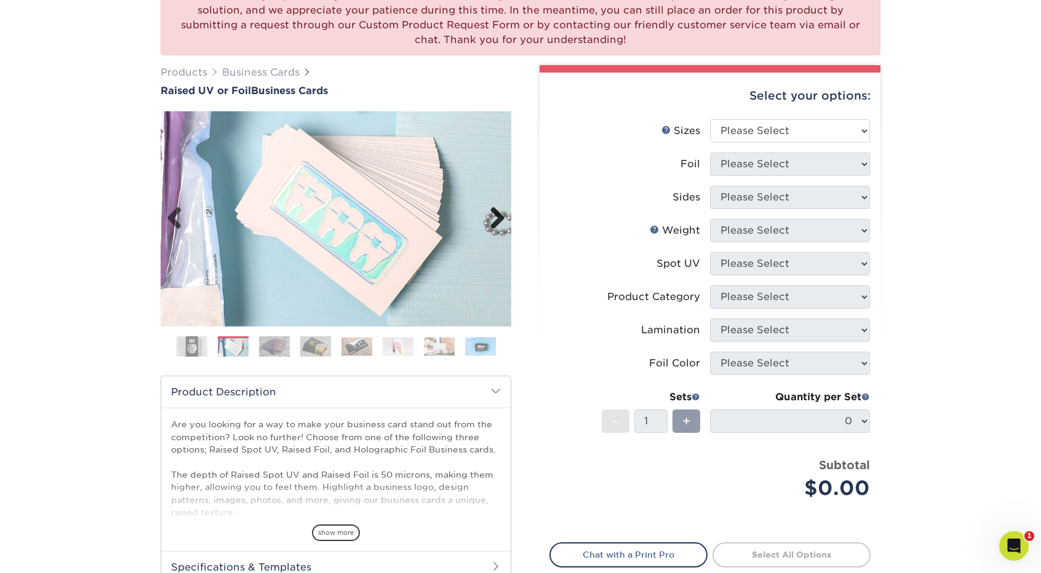
scroll to position [0, 0]
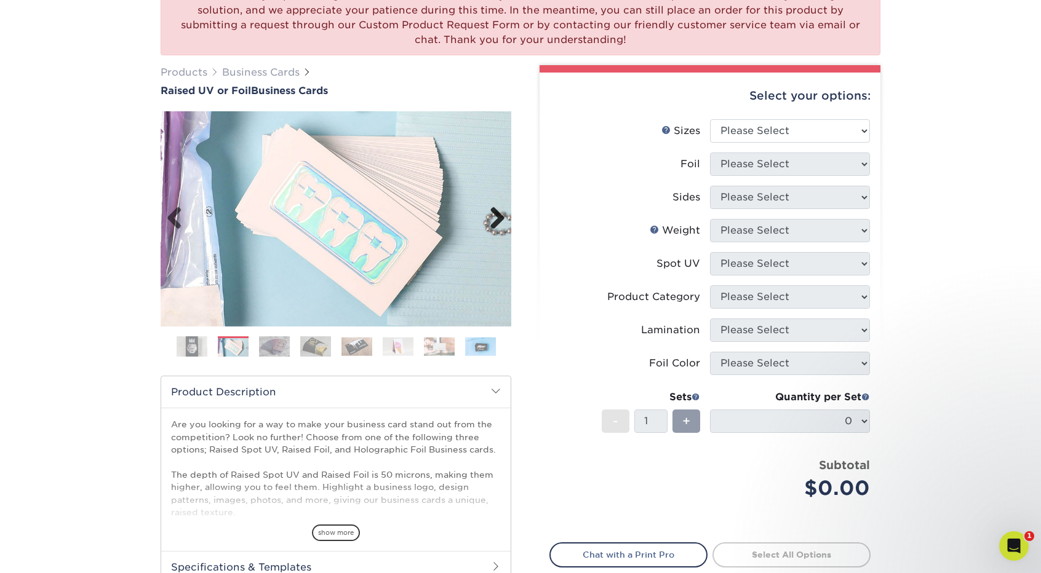
click at [498, 216] on link "Next" at bounding box center [493, 219] width 25 height 25
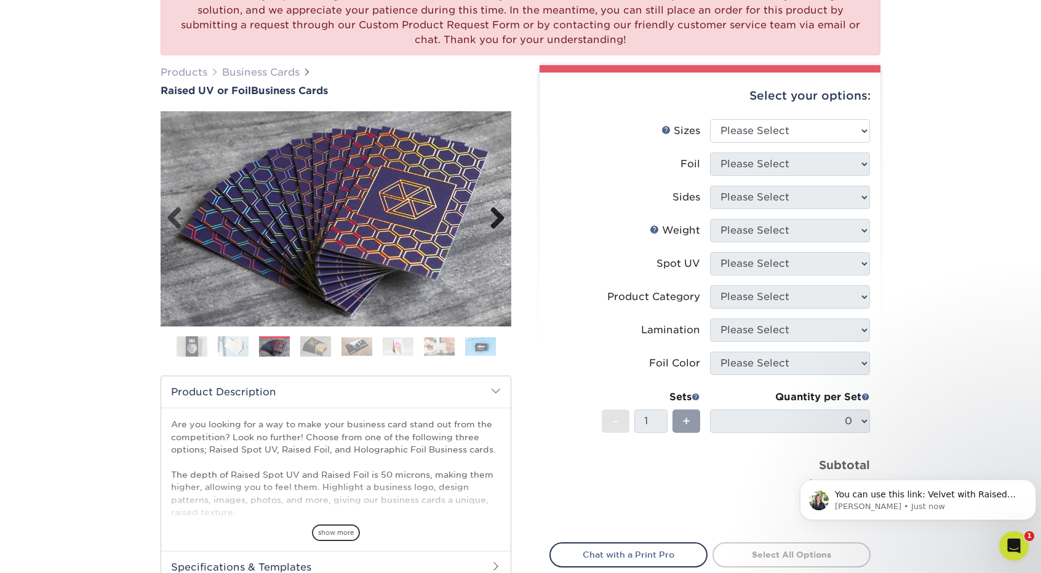
click at [499, 214] on link "Next" at bounding box center [493, 219] width 25 height 25
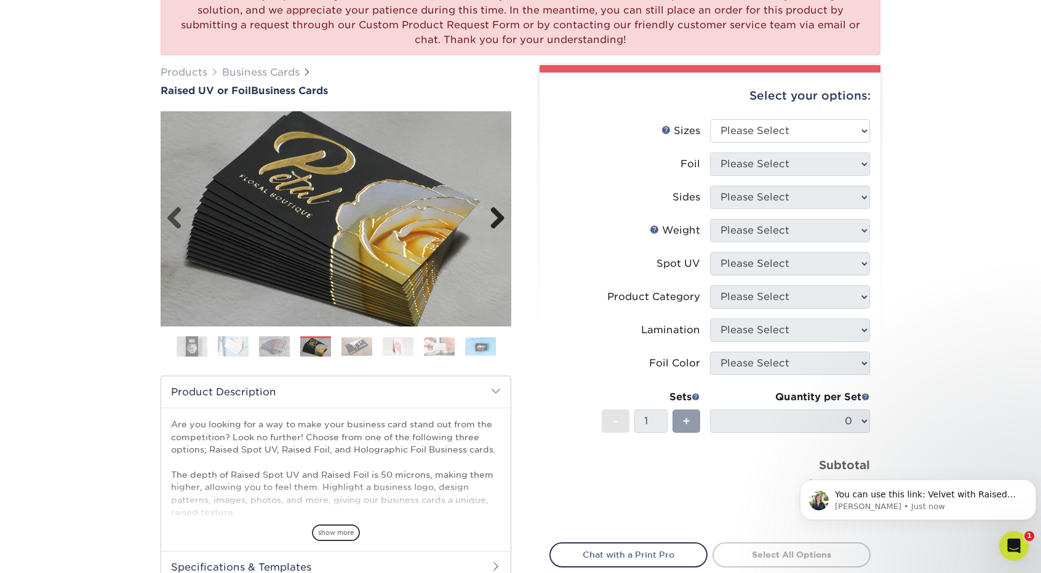
click at [499, 214] on link "Next" at bounding box center [493, 219] width 25 height 25
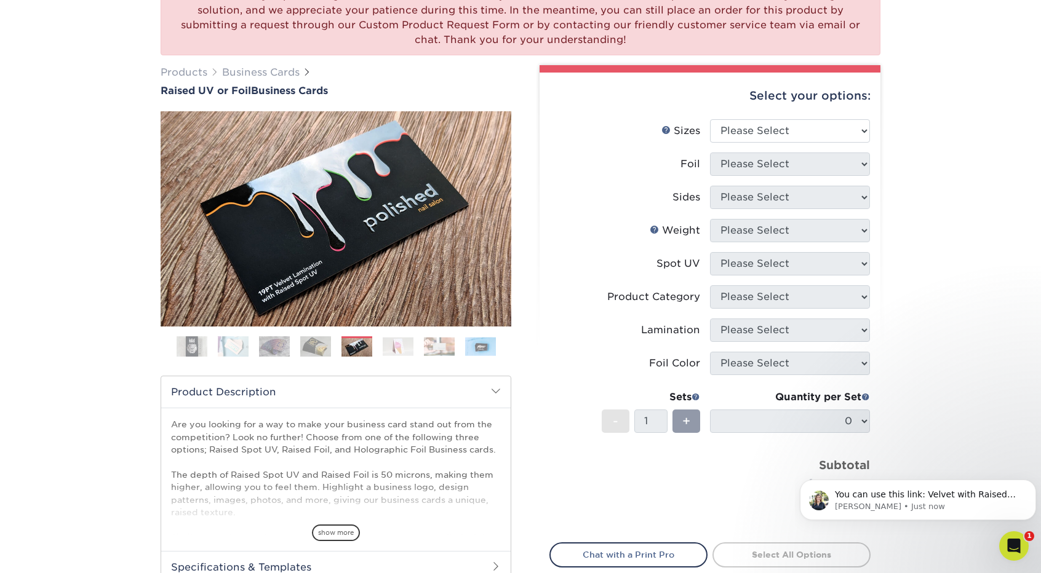
click at [401, 354] on img at bounding box center [398, 346] width 31 height 19
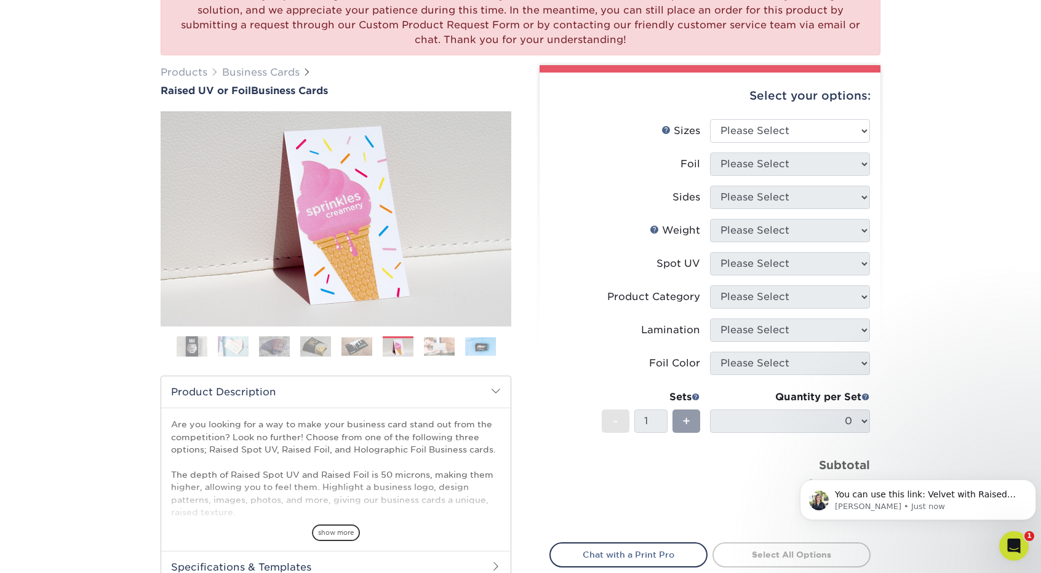
click at [445, 348] on img at bounding box center [439, 346] width 31 height 19
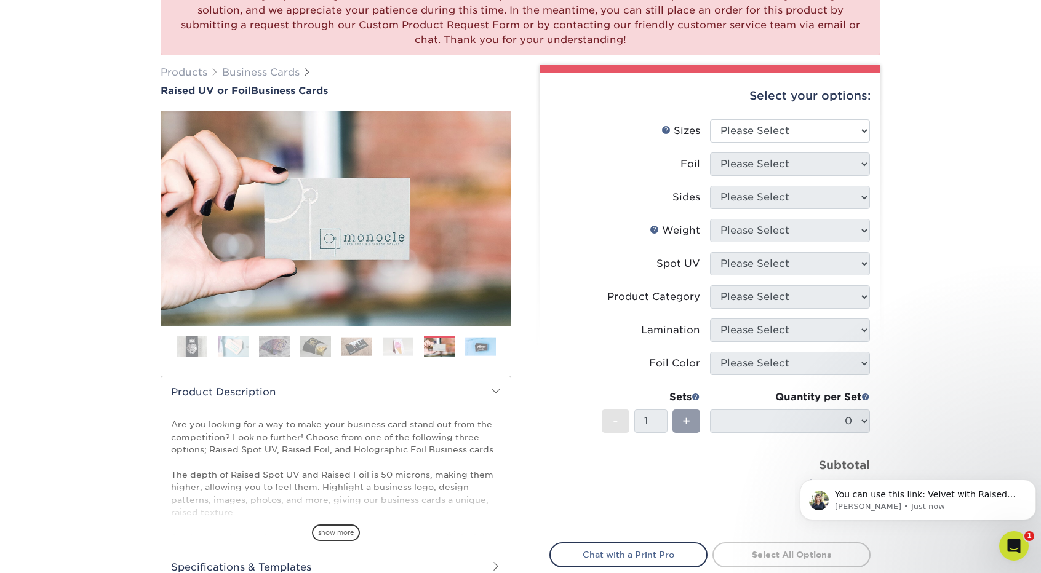
click at [479, 343] on img at bounding box center [480, 346] width 31 height 19
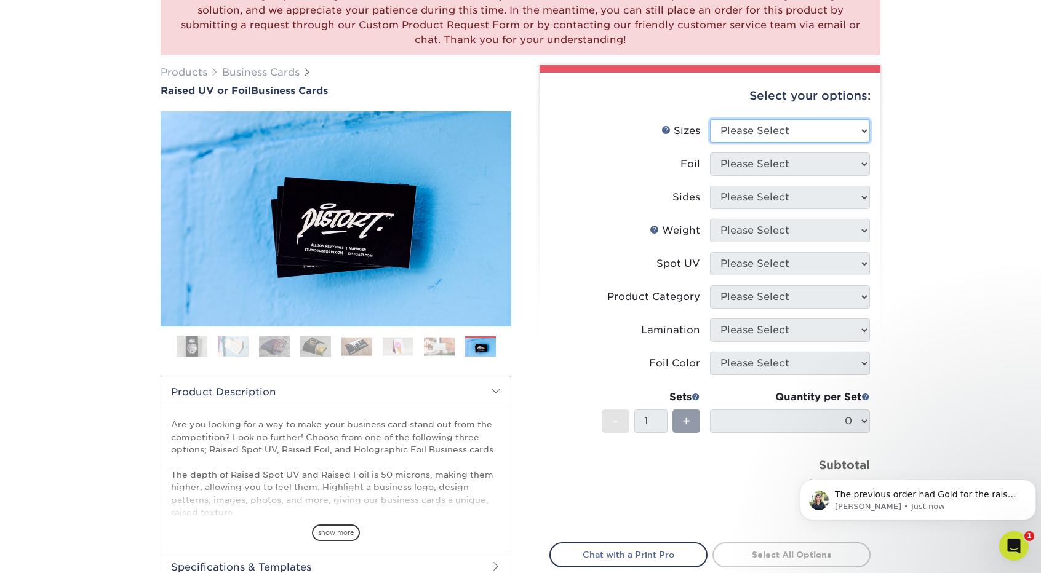
click at [815, 126] on select "Please Select 2" x 3.5" - Standard" at bounding box center [790, 130] width 160 height 23
select select "2.00x3.50"
click at [710, 119] on select "Please Select 2" x 3.5" - Standard" at bounding box center [790, 130] width 160 height 23
click at [785, 166] on select "Please Select No Yes" at bounding box center [790, 164] width 160 height 23
select select "1"
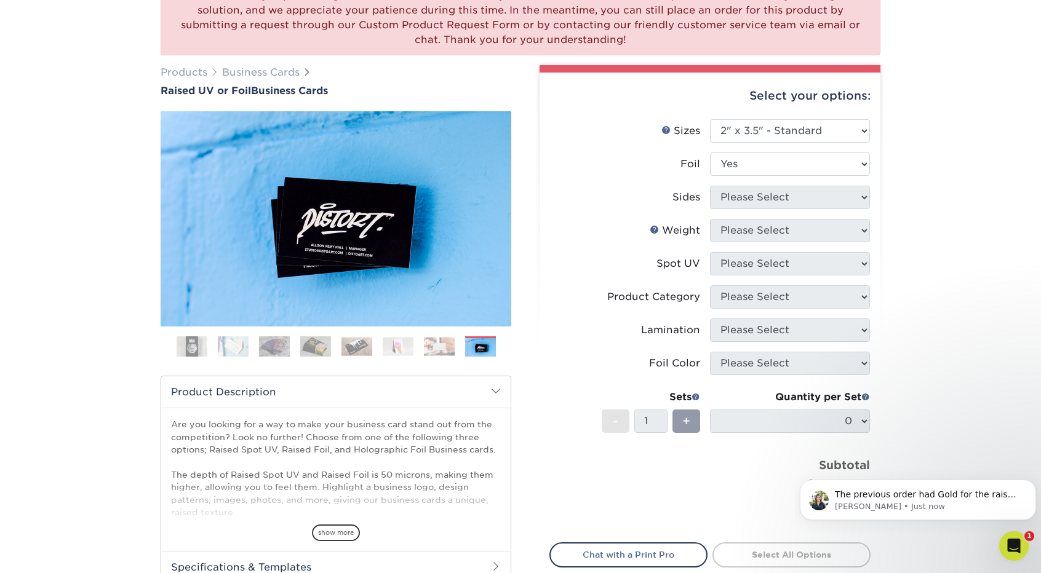
click at [710, 153] on select "Please Select No Yes" at bounding box center [790, 164] width 160 height 23
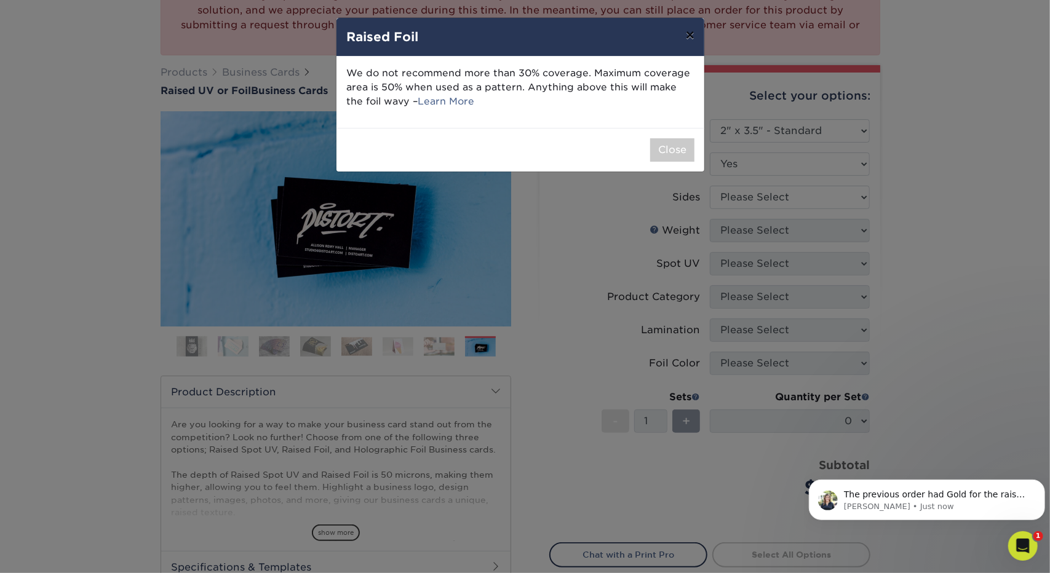
click at [691, 27] on button "×" at bounding box center [690, 35] width 28 height 34
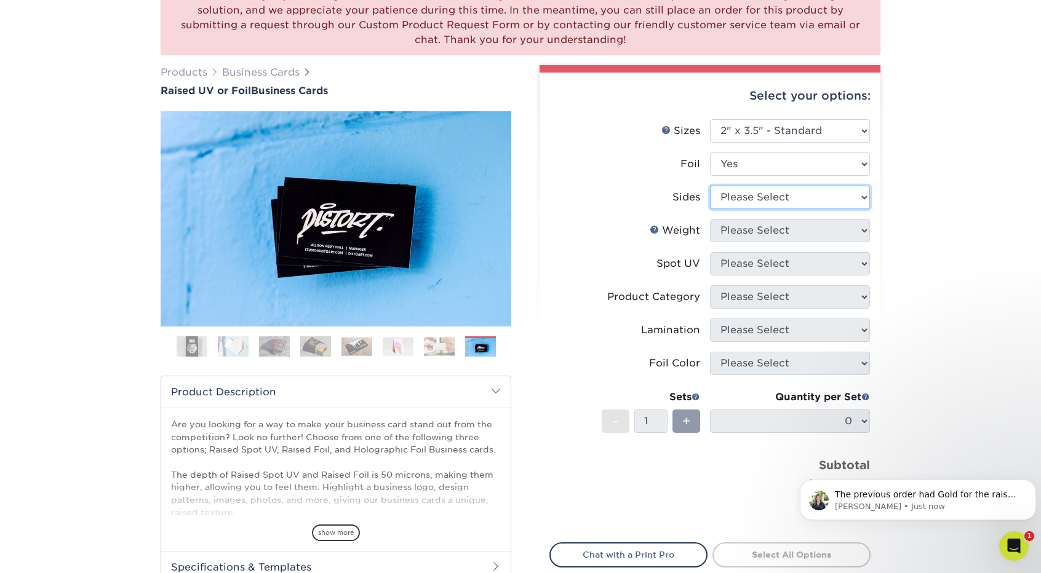
click at [767, 193] on select "Please Select Print Both Sides - Foil Both Sides Print Both Sides - Foil Front …" at bounding box center [790, 197] width 160 height 23
select select "e9e9dfb3-fba1-4d60-972c-fd9ca5904d33"
click at [710, 186] on select "Please Select Print Both Sides - Foil Both Sides Print Both Sides - Foil Front …" at bounding box center [790, 197] width 160 height 23
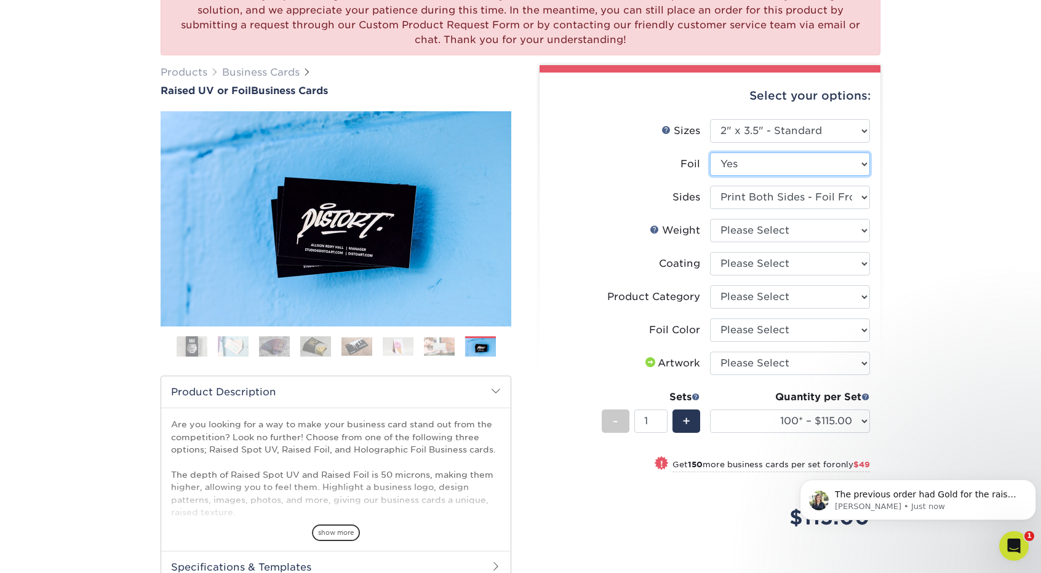
click at [765, 164] on select "Please Select No Yes" at bounding box center [790, 164] width 160 height 23
select select "0"
click at [710, 153] on select "Please Select No Yes" at bounding box center [790, 164] width 160 height 23
select select
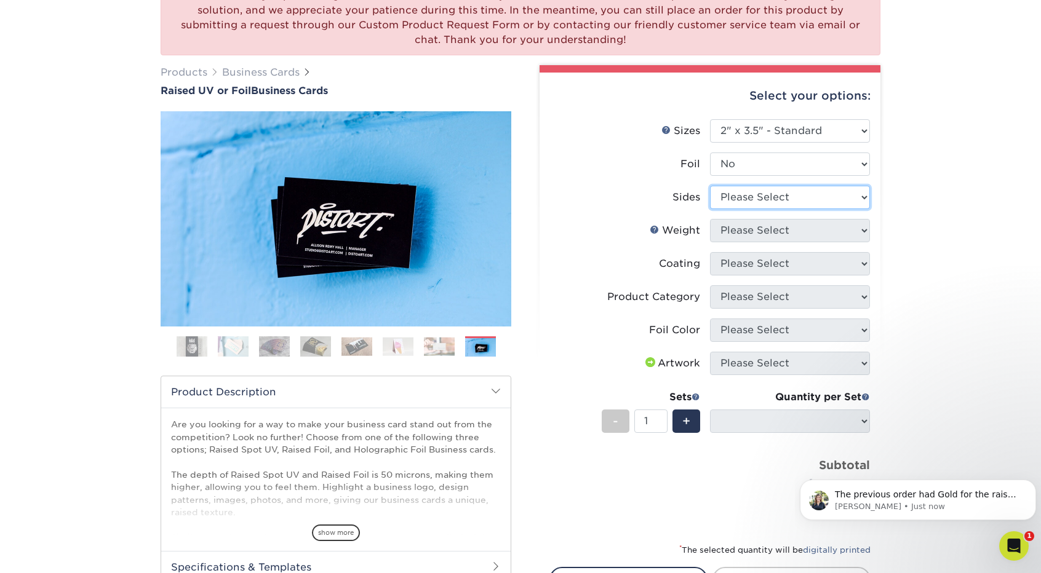
click at [773, 197] on select "Please Select Print Both Sides Print Front Only" at bounding box center [790, 197] width 160 height 23
select select "13abbda7-1d64-4f25-8bb2-c179b224825d"
click at [710, 186] on select "Please Select Print Both Sides Print Front Only" at bounding box center [790, 197] width 160 height 23
select select
click at [770, 231] on select "Please Select 16PT" at bounding box center [790, 230] width 160 height 23
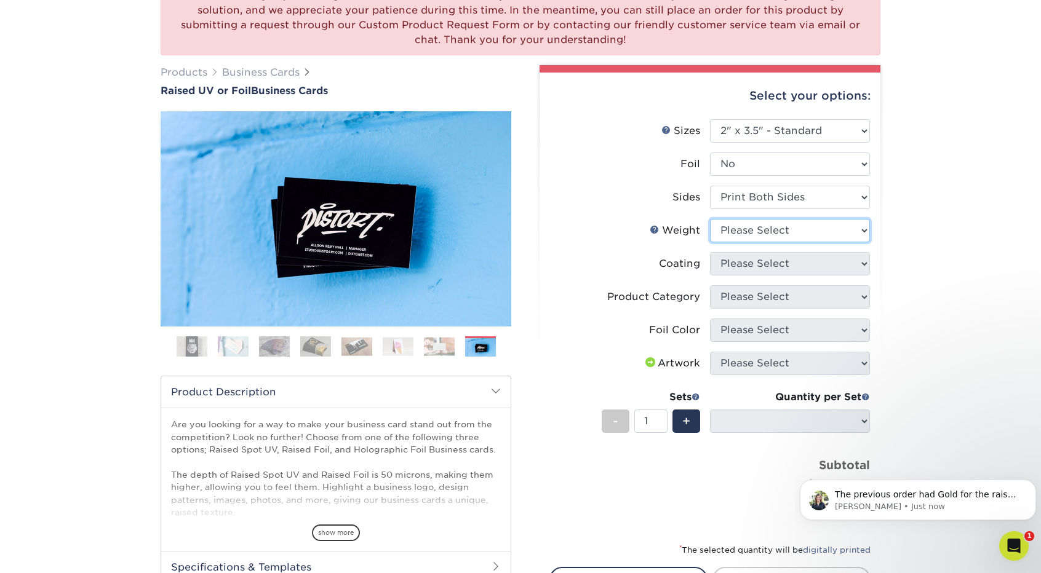
select select "16PT"
click at [710, 219] on select "Please Select 16PT" at bounding box center [790, 230] width 160 height 23
select select
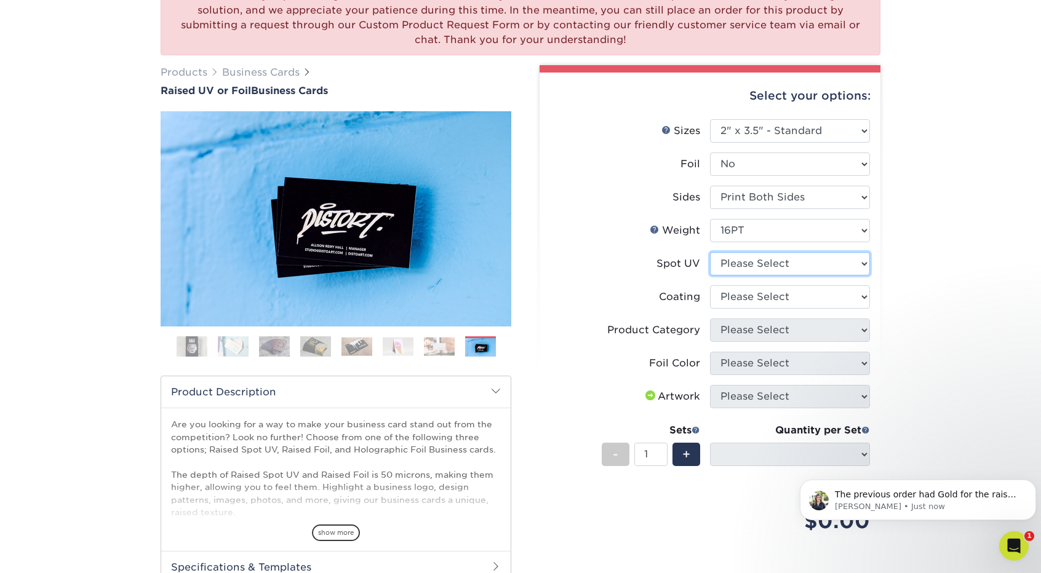
click at [742, 262] on select "Please Select No Spot UV Front Only" at bounding box center [790, 263] width 160 height 23
select select "1"
click at [710, 252] on select "Please Select No Spot UV Front Only" at bounding box center [790, 263] width 160 height 23
select select "-1"
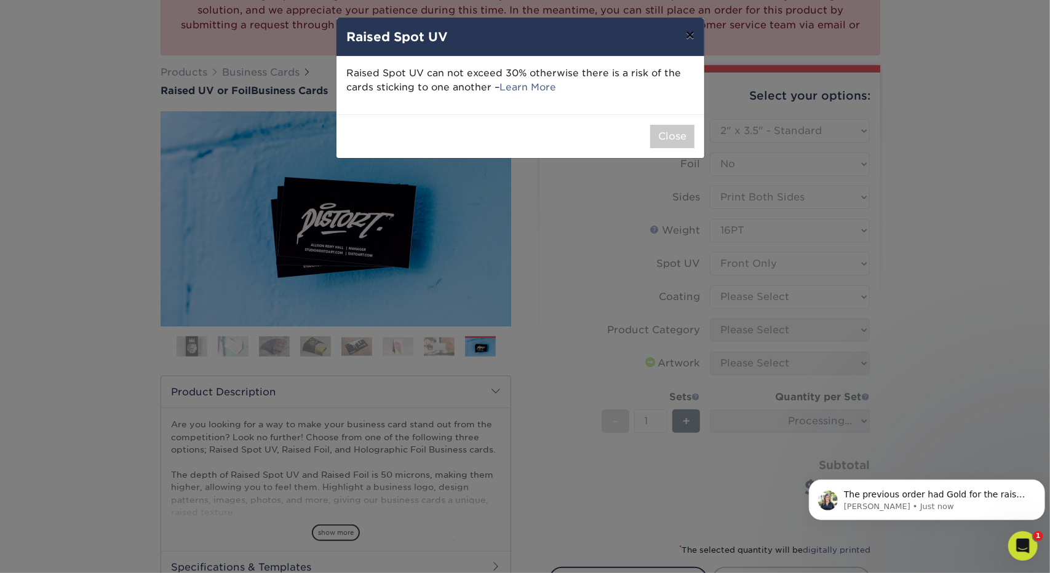
click at [691, 34] on button "×" at bounding box center [690, 35] width 28 height 34
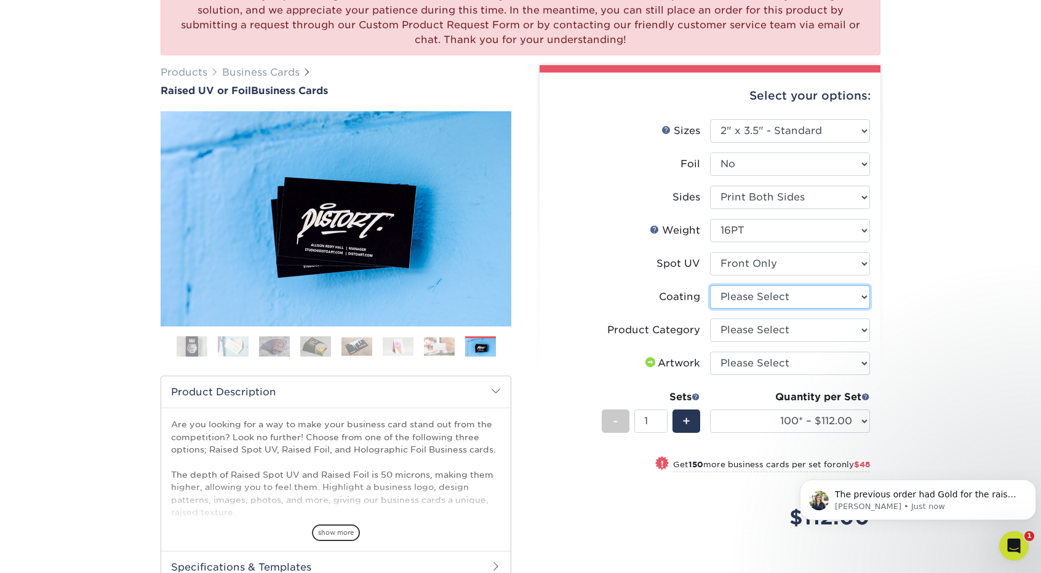
click at [734, 296] on select at bounding box center [790, 297] width 160 height 23
select select "3e7618de-abca-4bda-9f97-8b9129e913d8"
click at [710, 286] on select at bounding box center [790, 297] width 160 height 23
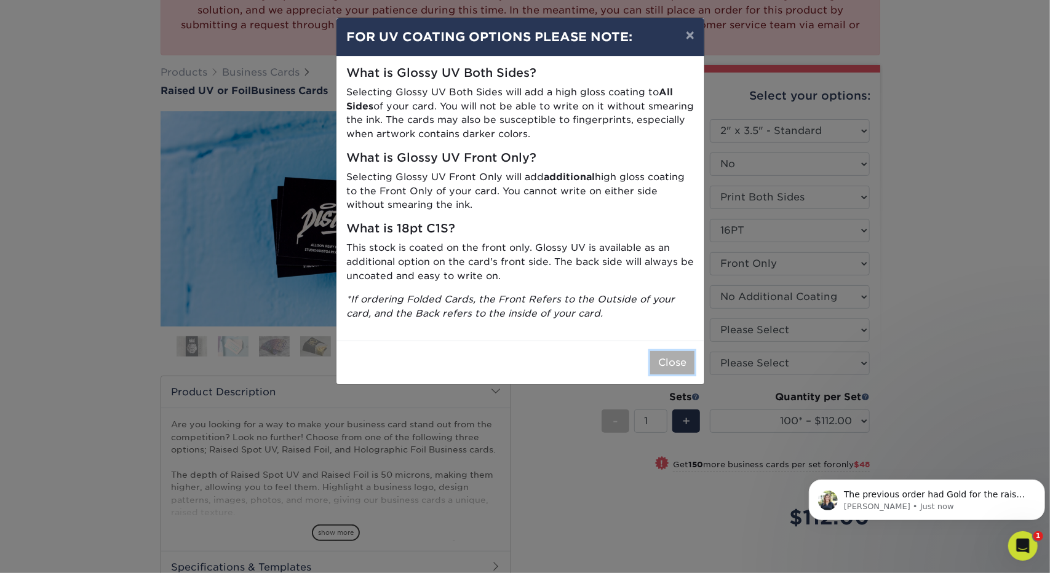
click at [676, 364] on button "Close" at bounding box center [672, 362] width 44 height 23
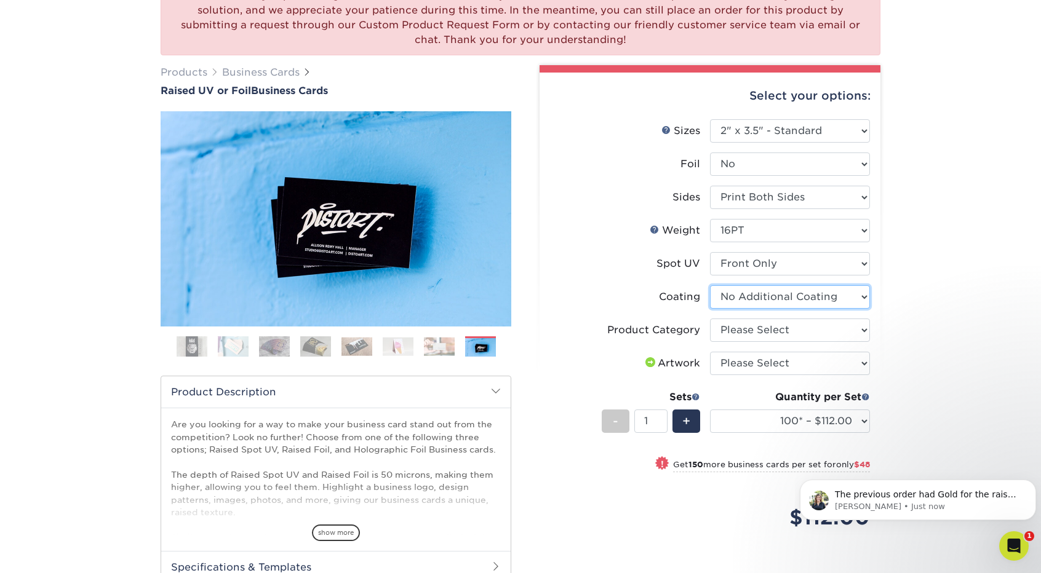
click at [727, 301] on select at bounding box center [790, 297] width 160 height 23
click at [974, 282] on div "We are currently experiencing a technical issue with Raised Spot UV on both sid…" at bounding box center [520, 348] width 1041 height 785
click at [743, 329] on select "Please Select Business Cards" at bounding box center [790, 330] width 160 height 23
select select "3b5148f1-0588-4f88-a218-97bcfdce65c1"
click at [710, 319] on select "Please Select Business Cards" at bounding box center [790, 330] width 160 height 23
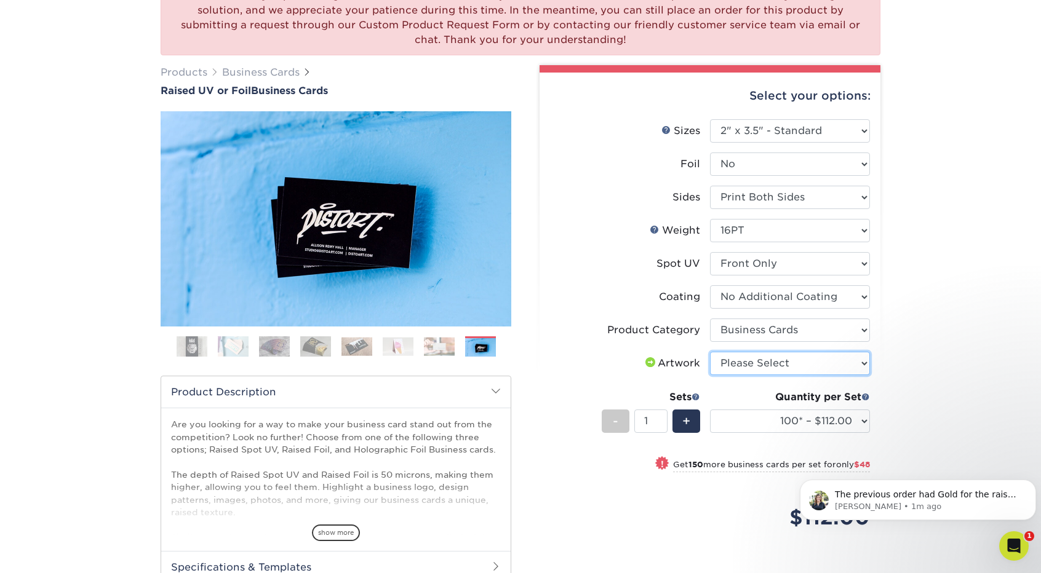
click at [754, 367] on select "Please Select I will upload files I need a design - $100" at bounding box center [790, 363] width 160 height 23
click at [933, 264] on div "We are currently experiencing a technical issue with Raised Spot UV on both sid…" at bounding box center [520, 348] width 1041 height 785
click at [1021, 538] on div "Open Intercom Messenger" at bounding box center [1012, 544] width 41 height 41
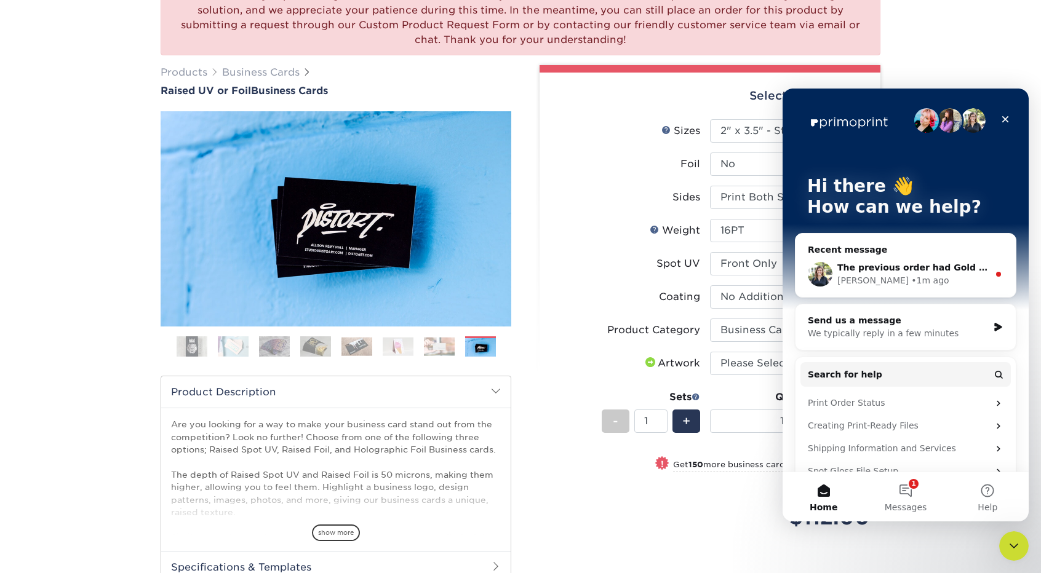
click at [922, 268] on span "The previous order had Gold for the raised foil color." at bounding box center [964, 268] width 255 height 10
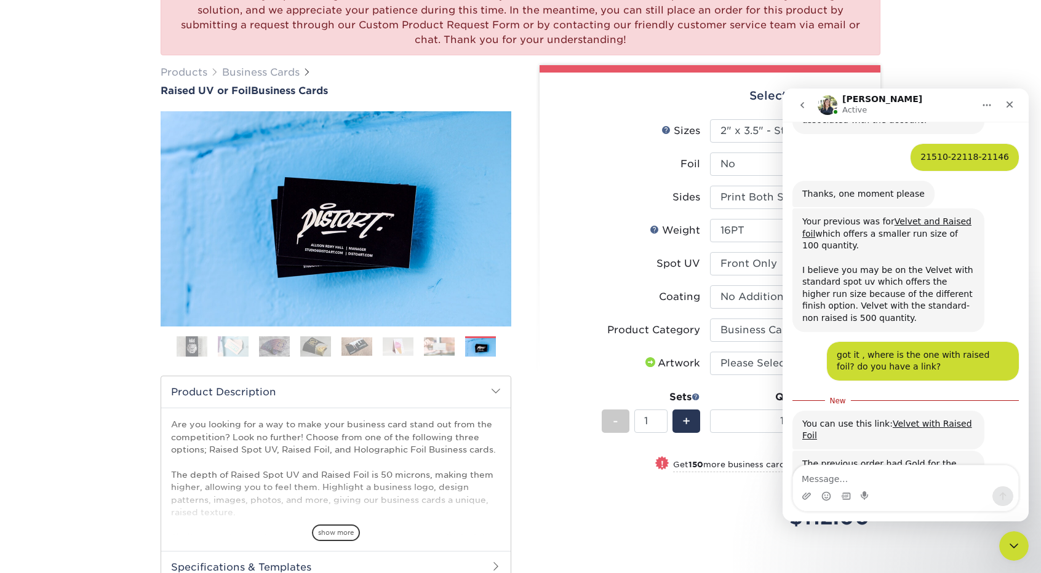
scroll to position [457, 0]
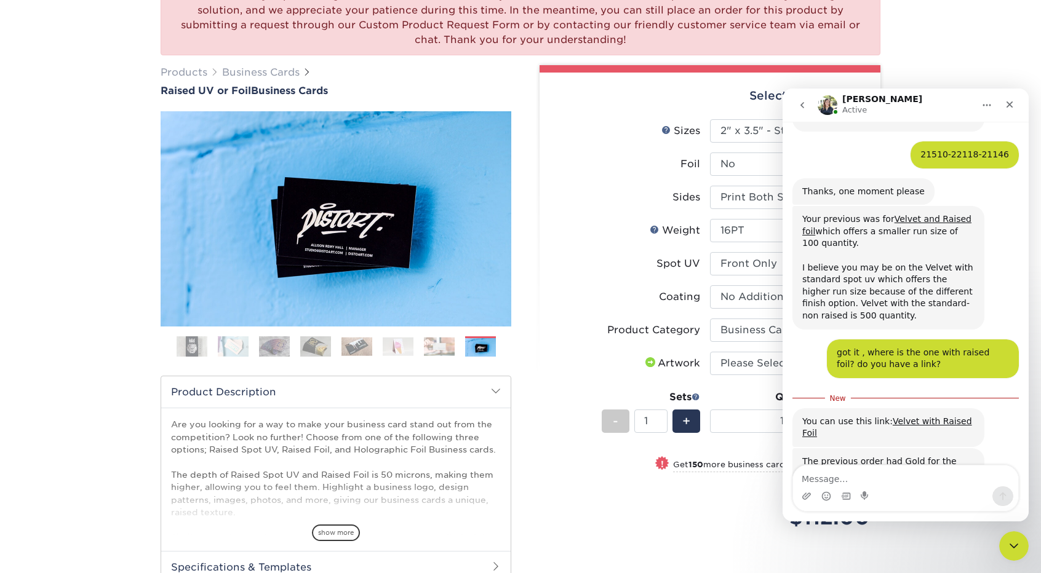
click at [887, 476] on textarea "Message…" at bounding box center [905, 476] width 225 height 21
type textarea "yes thank you dear!"
click at [1005, 489] on button "Send a message…" at bounding box center [1003, 497] width 21 height 20
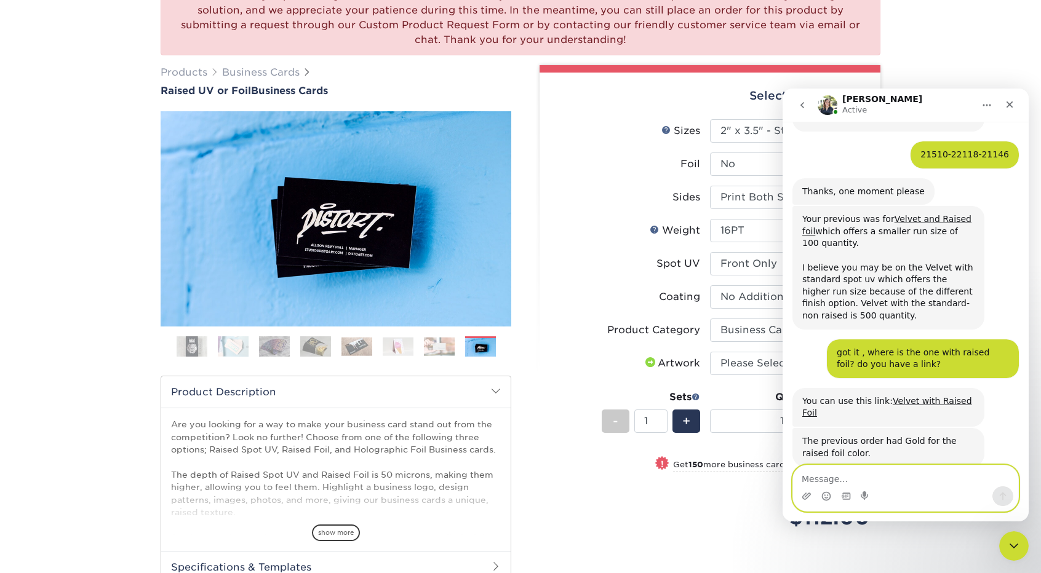
scroll to position [473, 0]
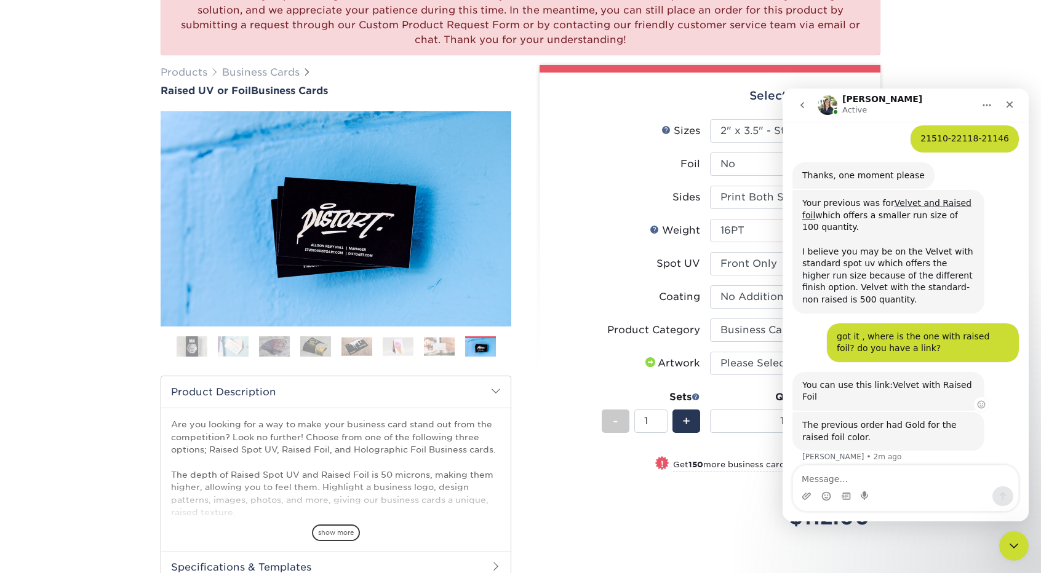
click at [919, 380] on link "Velvet with Raised Foil" at bounding box center [887, 391] width 170 height 22
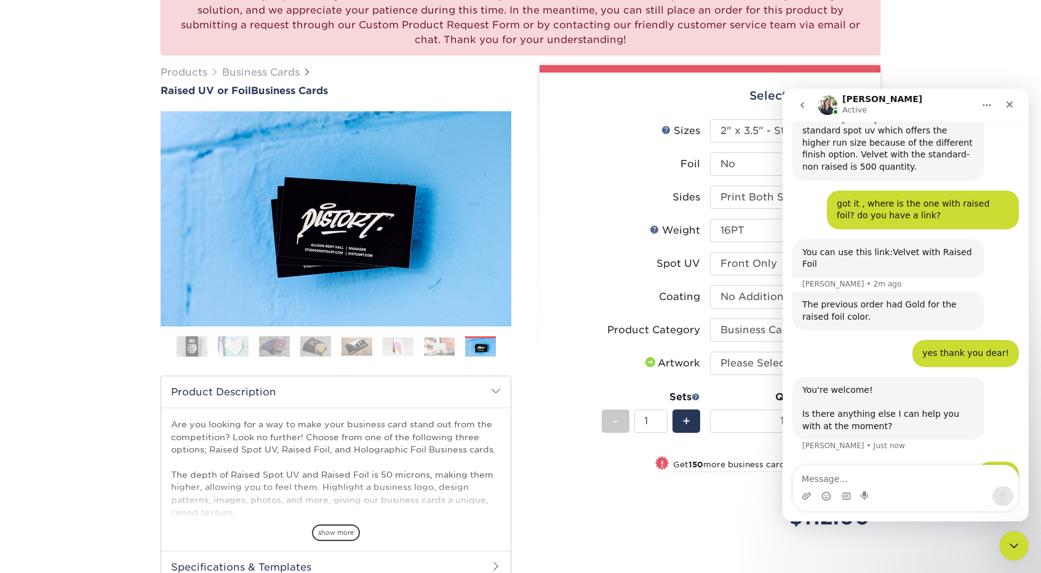
scroll to position [642, 0]
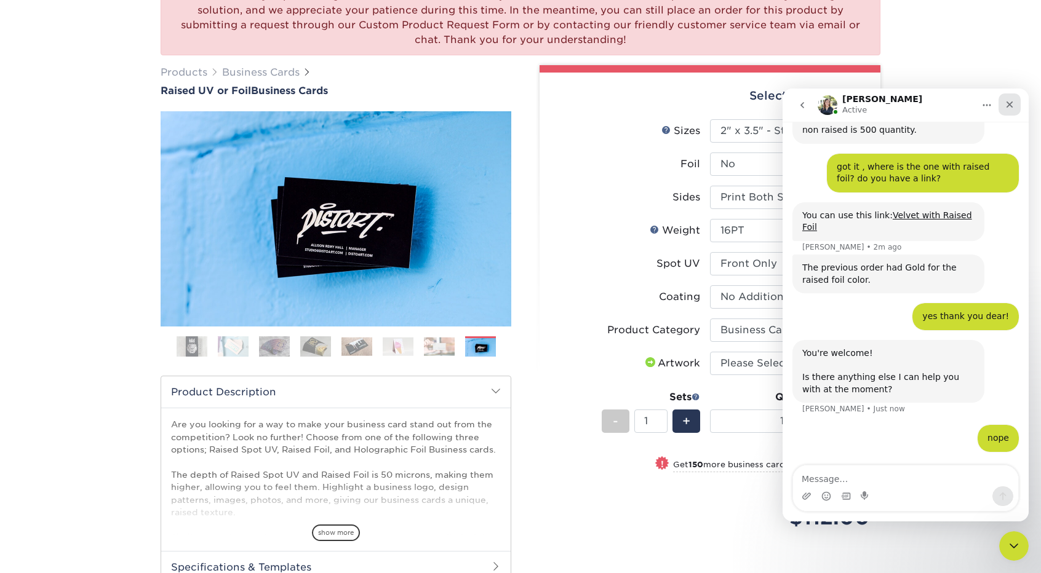
click at [1011, 108] on icon "Close" at bounding box center [1010, 105] width 10 height 10
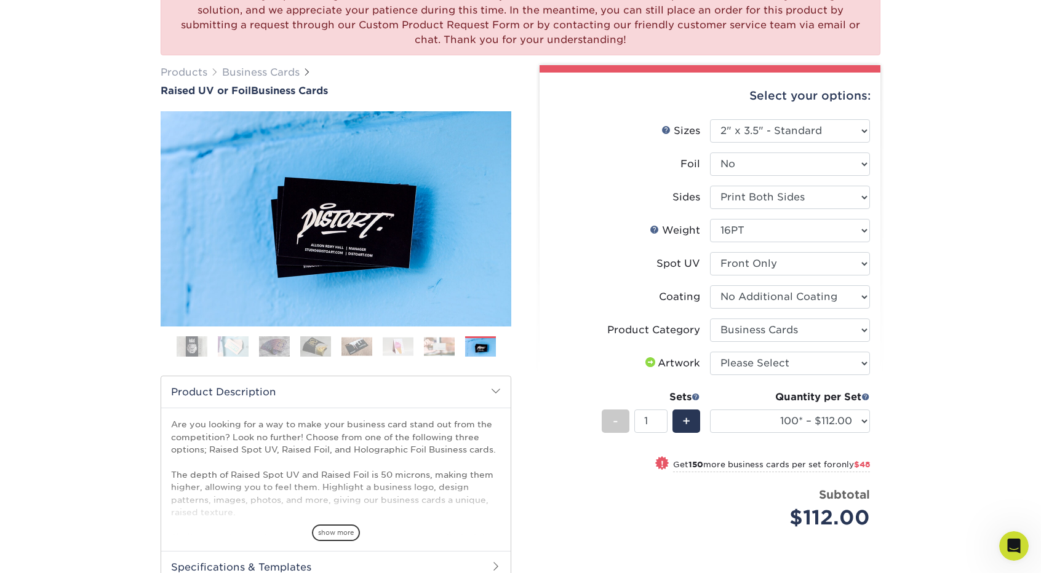
scroll to position [630, 0]
click at [806, 361] on select "Please Select I will upload files I need a design - $100" at bounding box center [790, 363] width 160 height 23
click at [938, 290] on div "We are currently experiencing a technical issue with Raised Spot UV on both sid…" at bounding box center [520, 348] width 1041 height 785
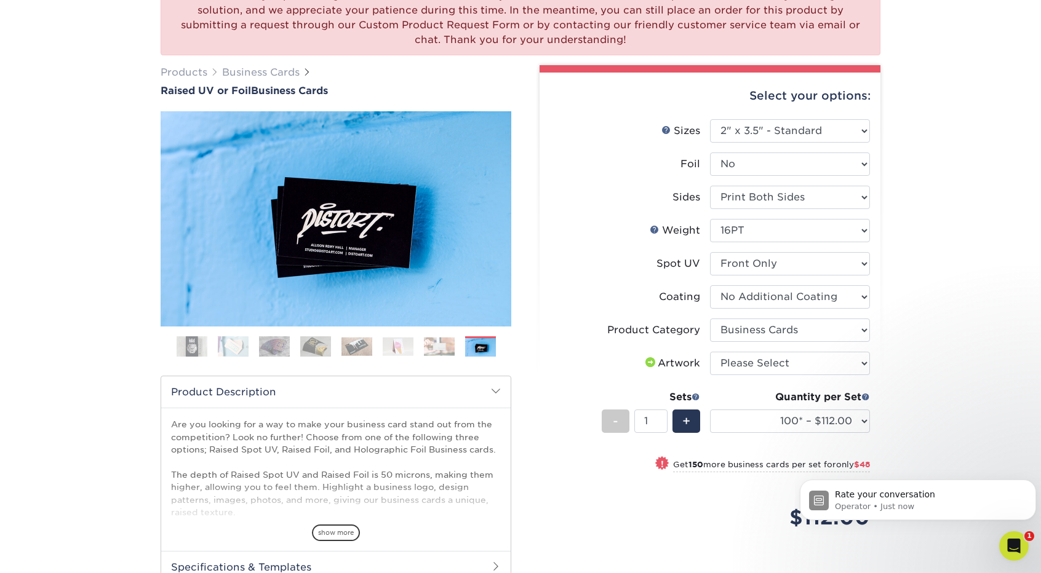
scroll to position [729, 0]
click at [785, 267] on select "Please Select No Spot UV Front Only" at bounding box center [790, 263] width 160 height 23
click at [710, 252] on select "Please Select No Spot UV Front Only" at bounding box center [790, 263] width 160 height 23
click at [972, 215] on div "We are currently experiencing a technical issue with Raised Spot UV on both sid…" at bounding box center [520, 348] width 1041 height 785
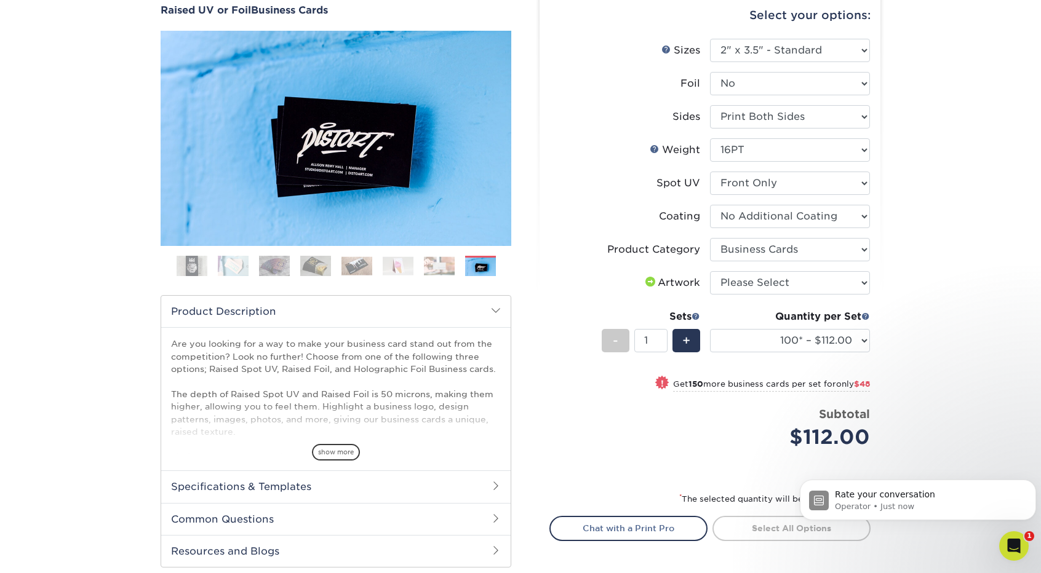
scroll to position [185, 0]
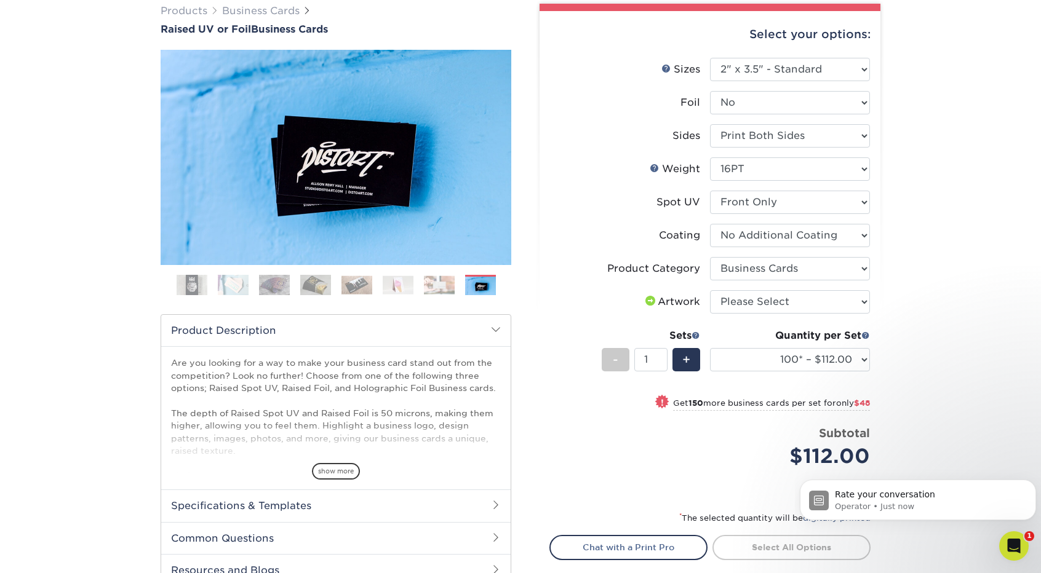
click at [273, 282] on img at bounding box center [274, 285] width 31 height 22
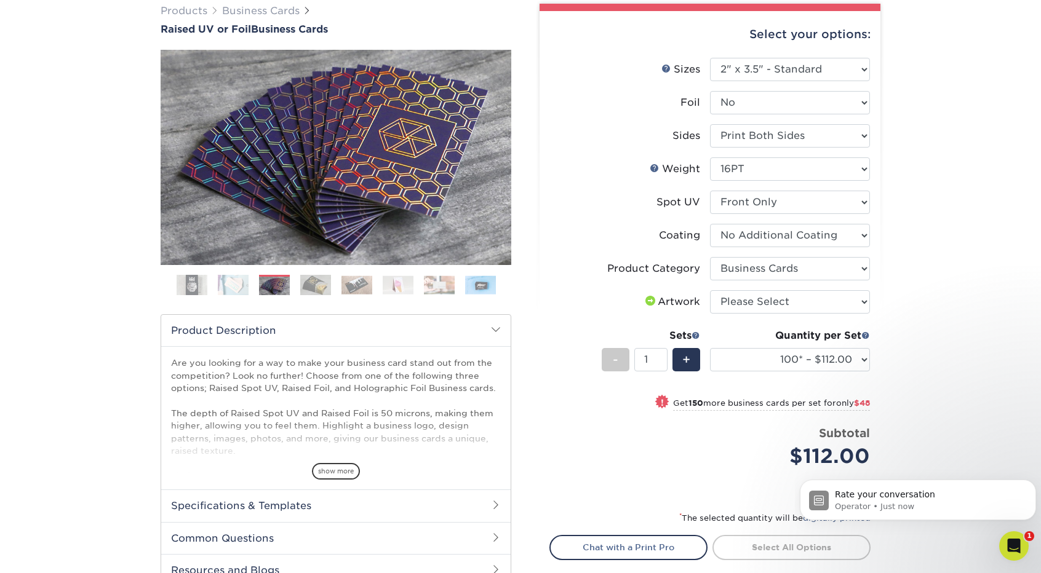
click at [293, 282] on ol at bounding box center [336, 290] width 351 height 30
click at [303, 282] on img at bounding box center [315, 285] width 31 height 22
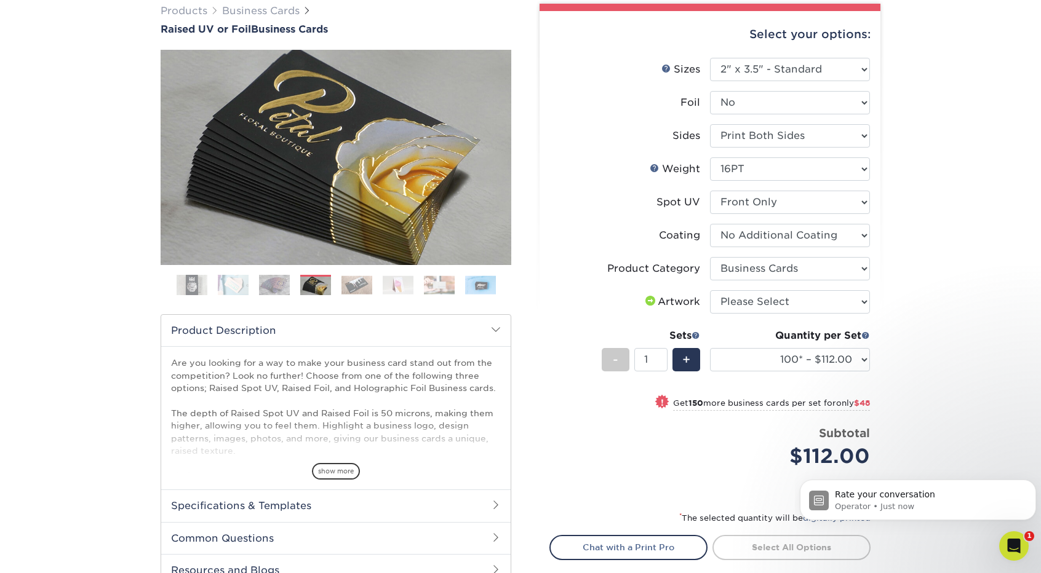
click at [347, 279] on img at bounding box center [357, 285] width 31 height 19
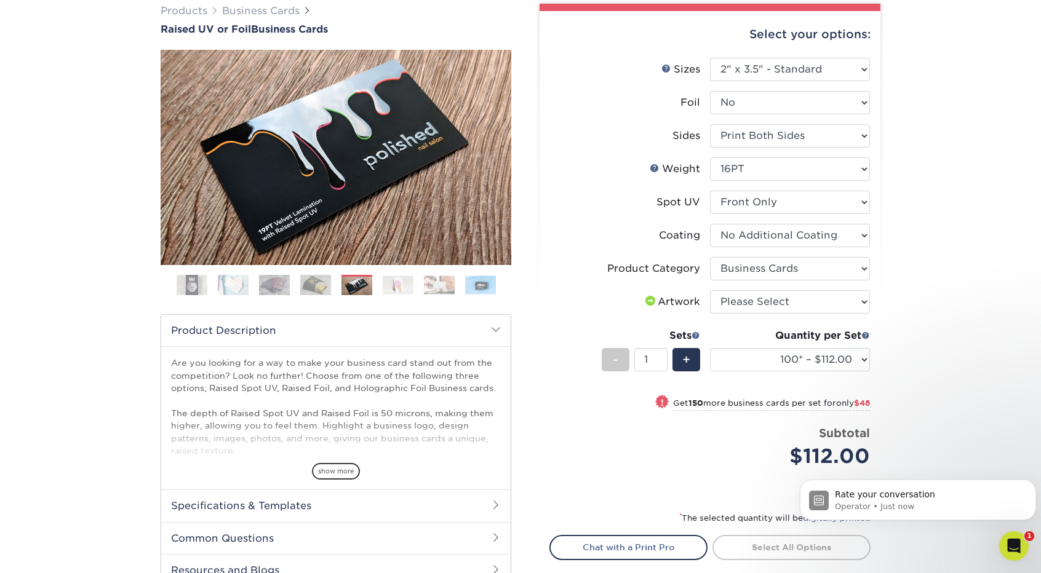
click at [398, 281] on img at bounding box center [398, 285] width 31 height 19
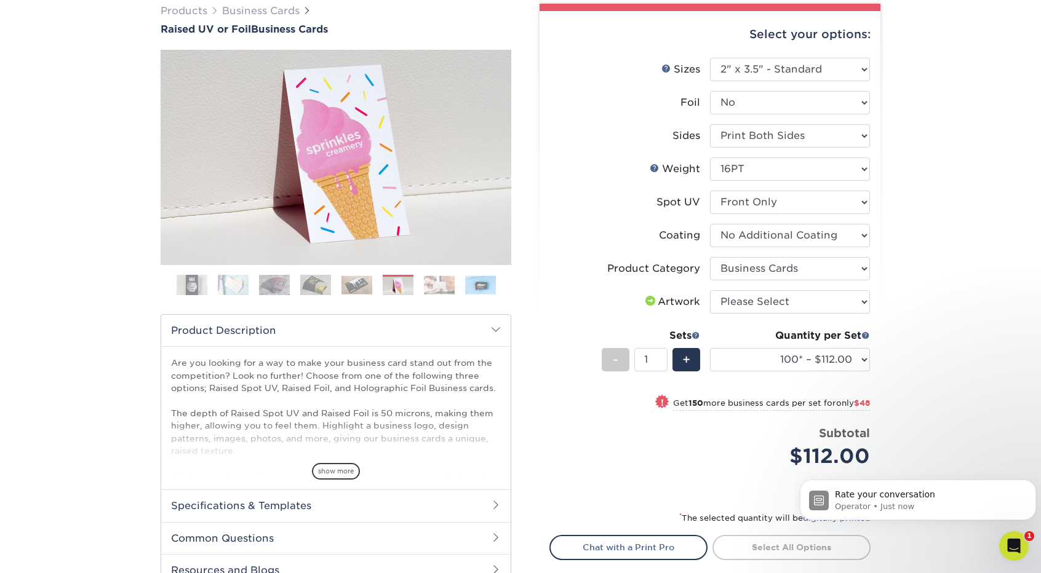
click at [432, 282] on img at bounding box center [439, 285] width 31 height 19
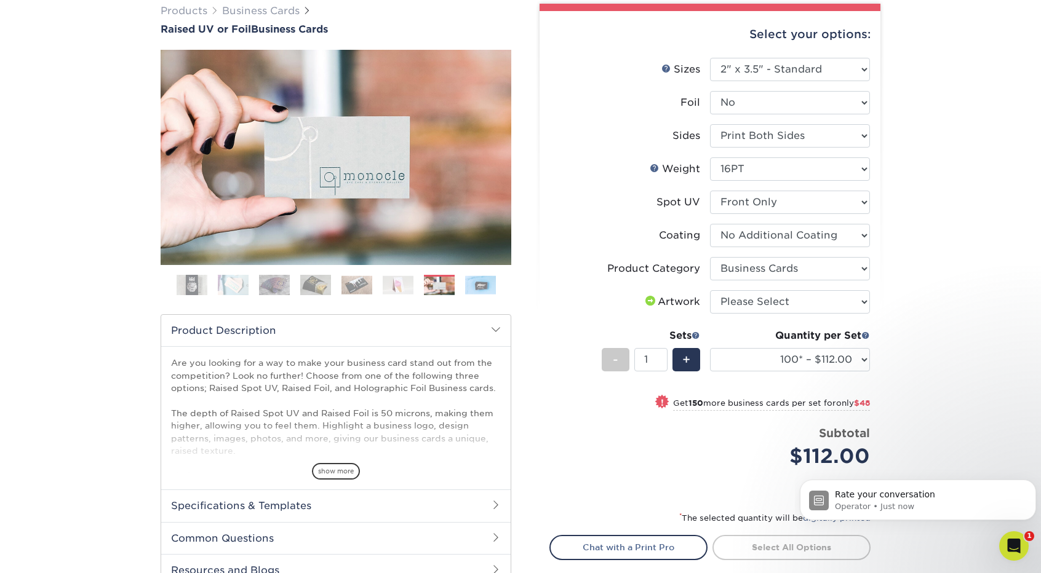
click at [482, 289] on img at bounding box center [480, 285] width 31 height 19
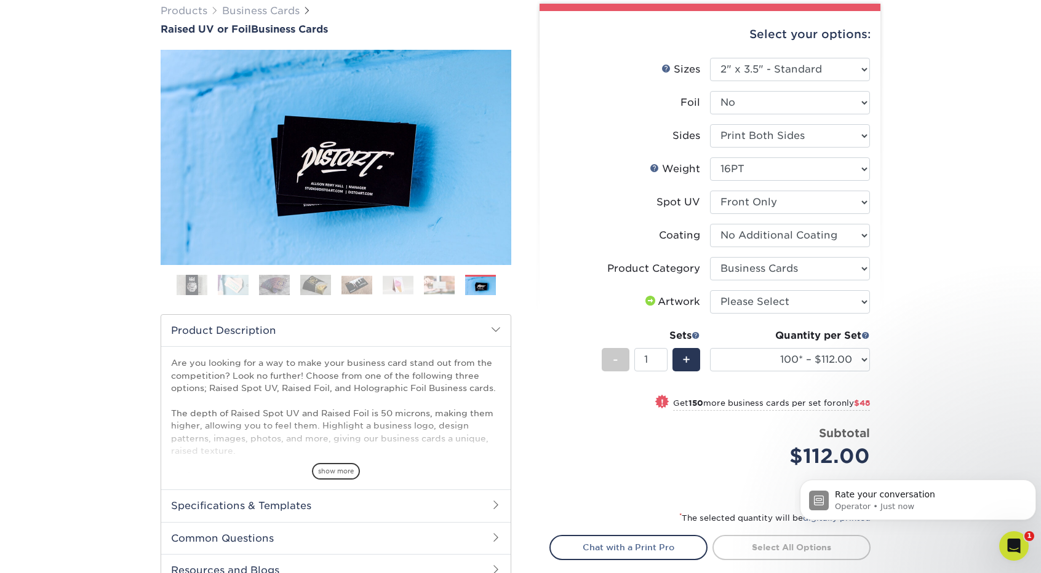
click at [450, 291] on img at bounding box center [439, 285] width 31 height 19
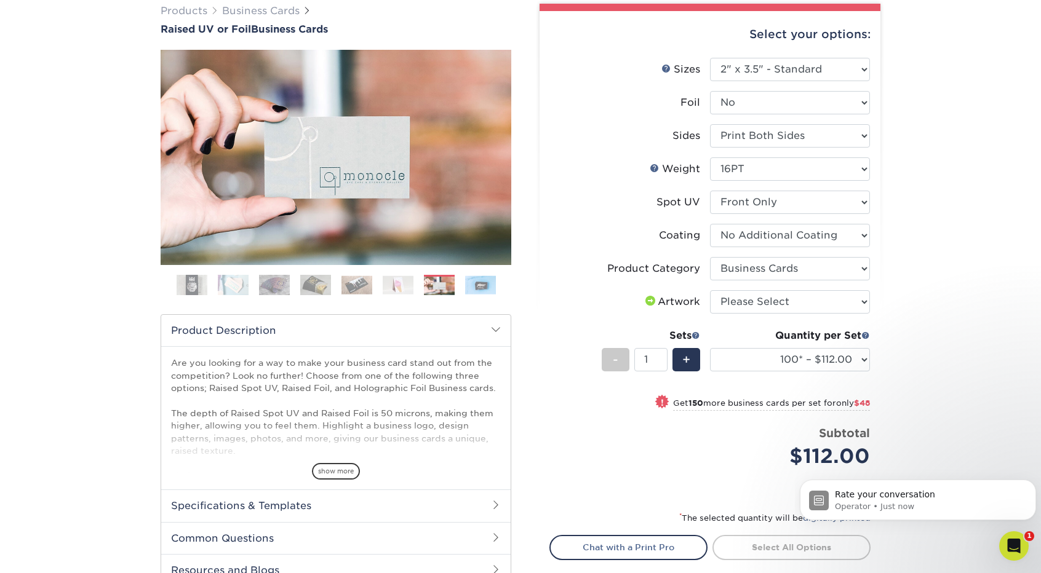
click at [418, 286] on ol at bounding box center [336, 290] width 351 height 30
click at [398, 283] on img at bounding box center [398, 285] width 31 height 19
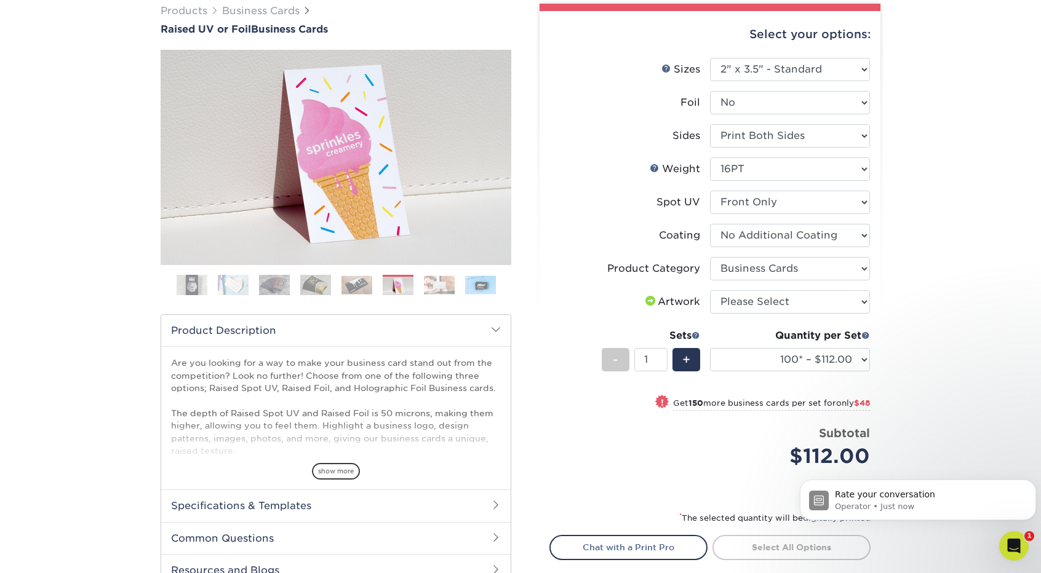
click at [356, 283] on img at bounding box center [357, 285] width 31 height 19
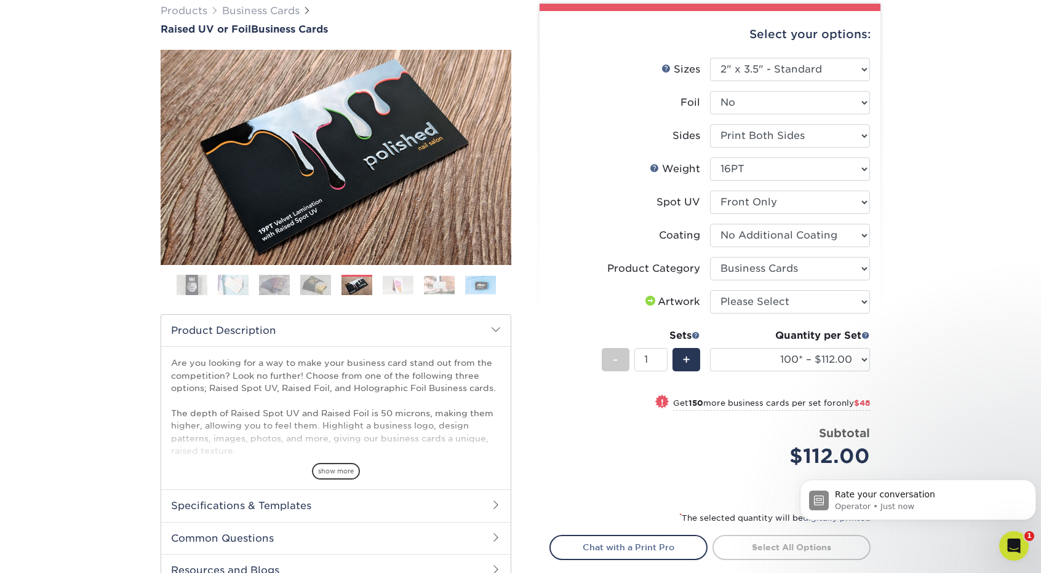
click at [398, 280] on img at bounding box center [398, 285] width 31 height 19
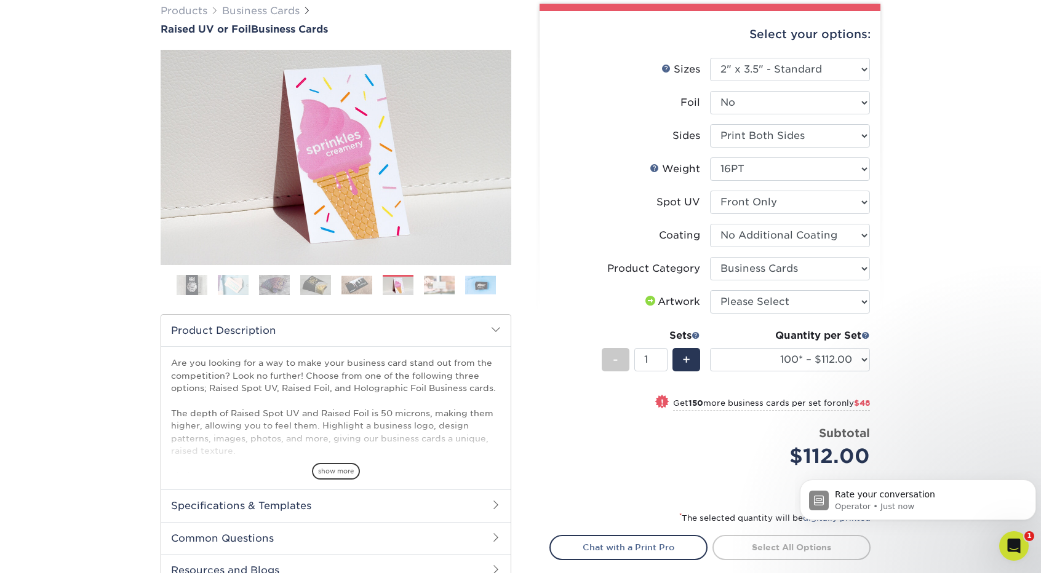
click at [311, 282] on img at bounding box center [315, 285] width 31 height 22
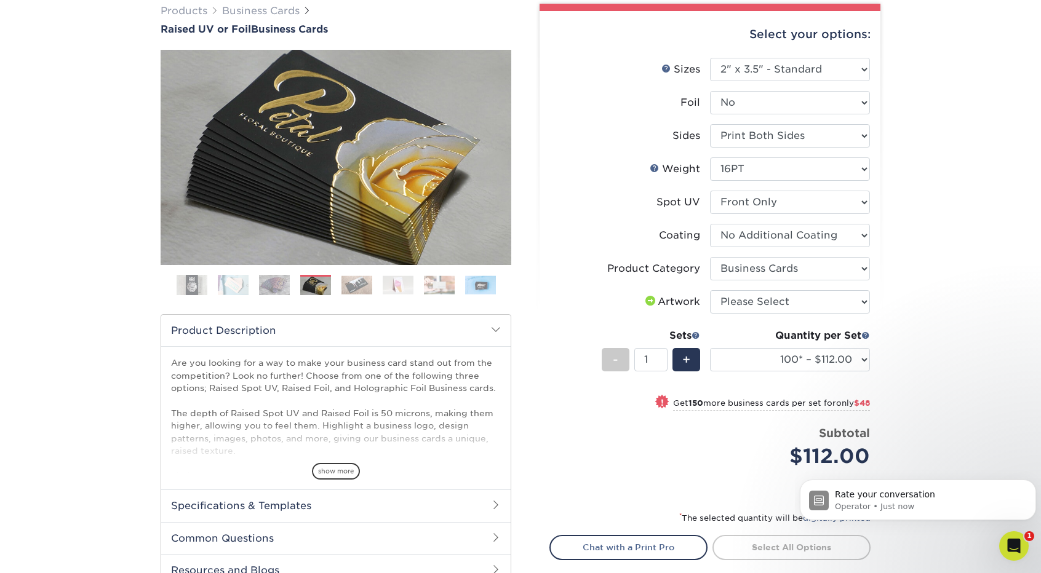
click at [268, 284] on img at bounding box center [274, 285] width 31 height 22
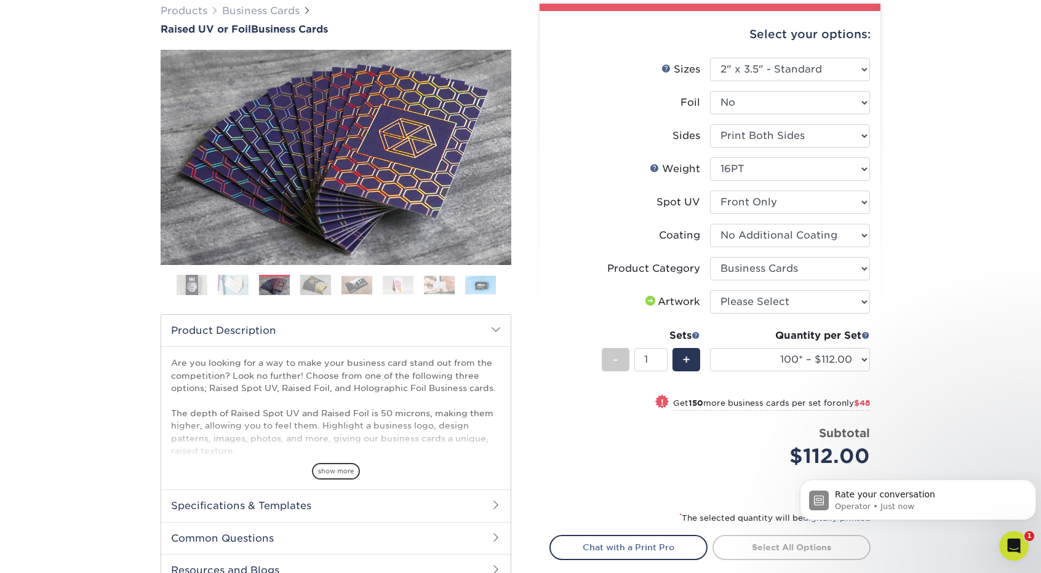
click at [230, 281] on img at bounding box center [233, 285] width 31 height 22
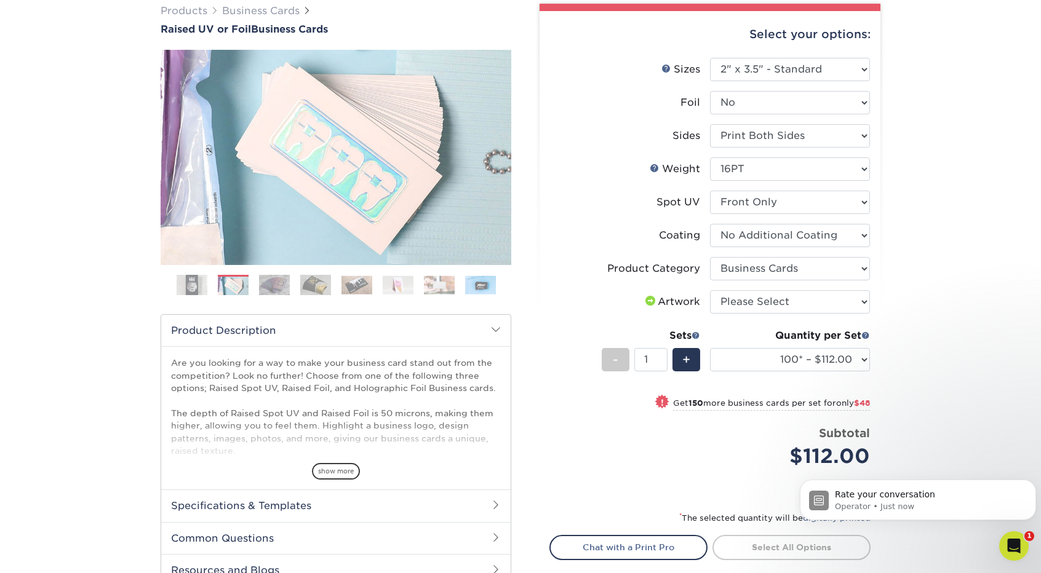
click at [198, 286] on img at bounding box center [192, 285] width 31 height 31
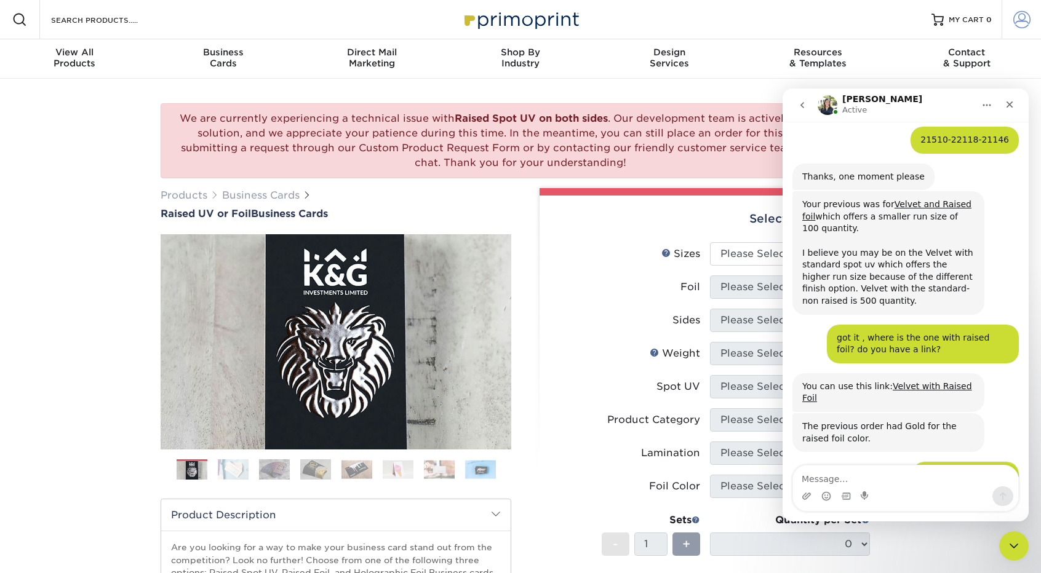
scroll to position [546, 0]
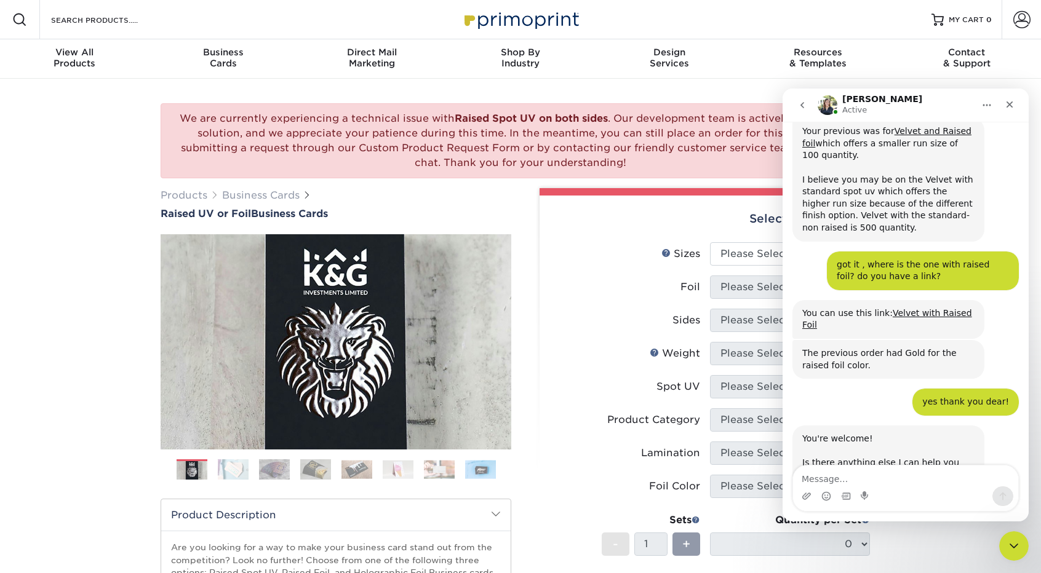
click at [834, 474] on textarea "Message…" at bounding box center [905, 476] width 225 height 21
type textarea "nope"
click at [1004, 489] on button "Send a message…" at bounding box center [1003, 497] width 21 height 20
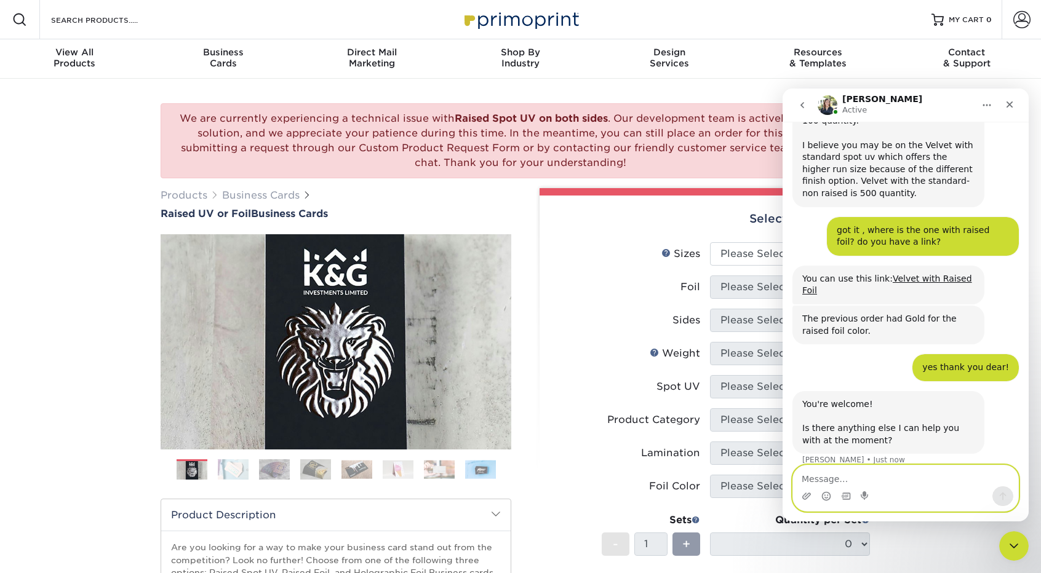
scroll to position [582, 0]
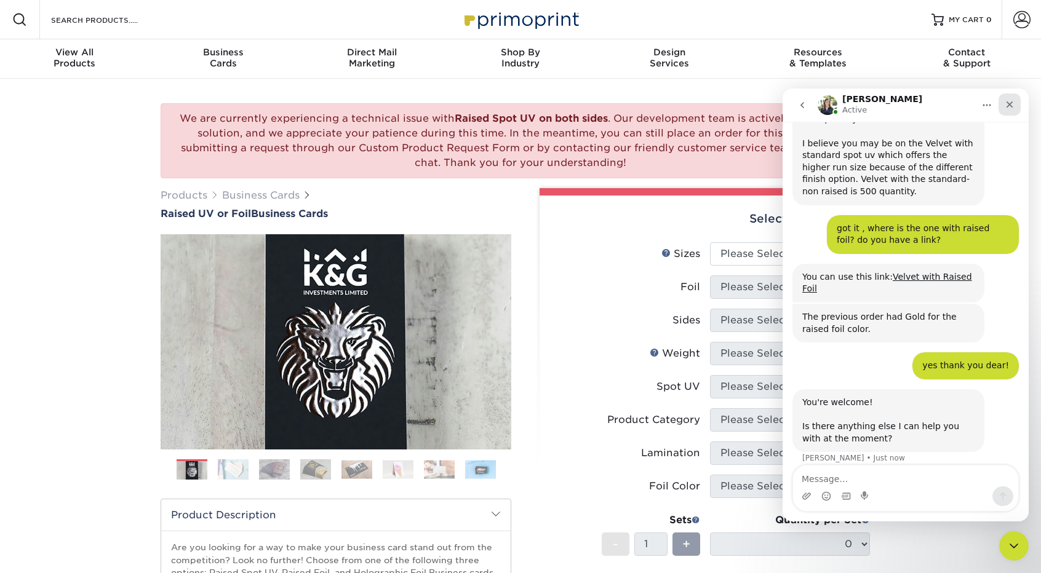
click at [1013, 98] on div "Close" at bounding box center [1010, 105] width 22 height 22
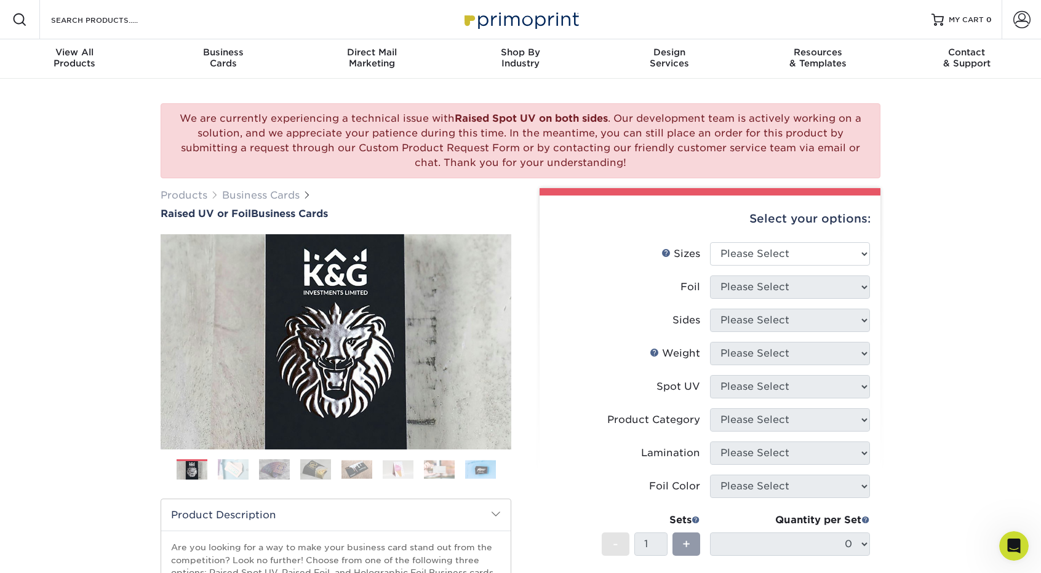
scroll to position [630, 0]
